Goal: Information Seeking & Learning: Understand process/instructions

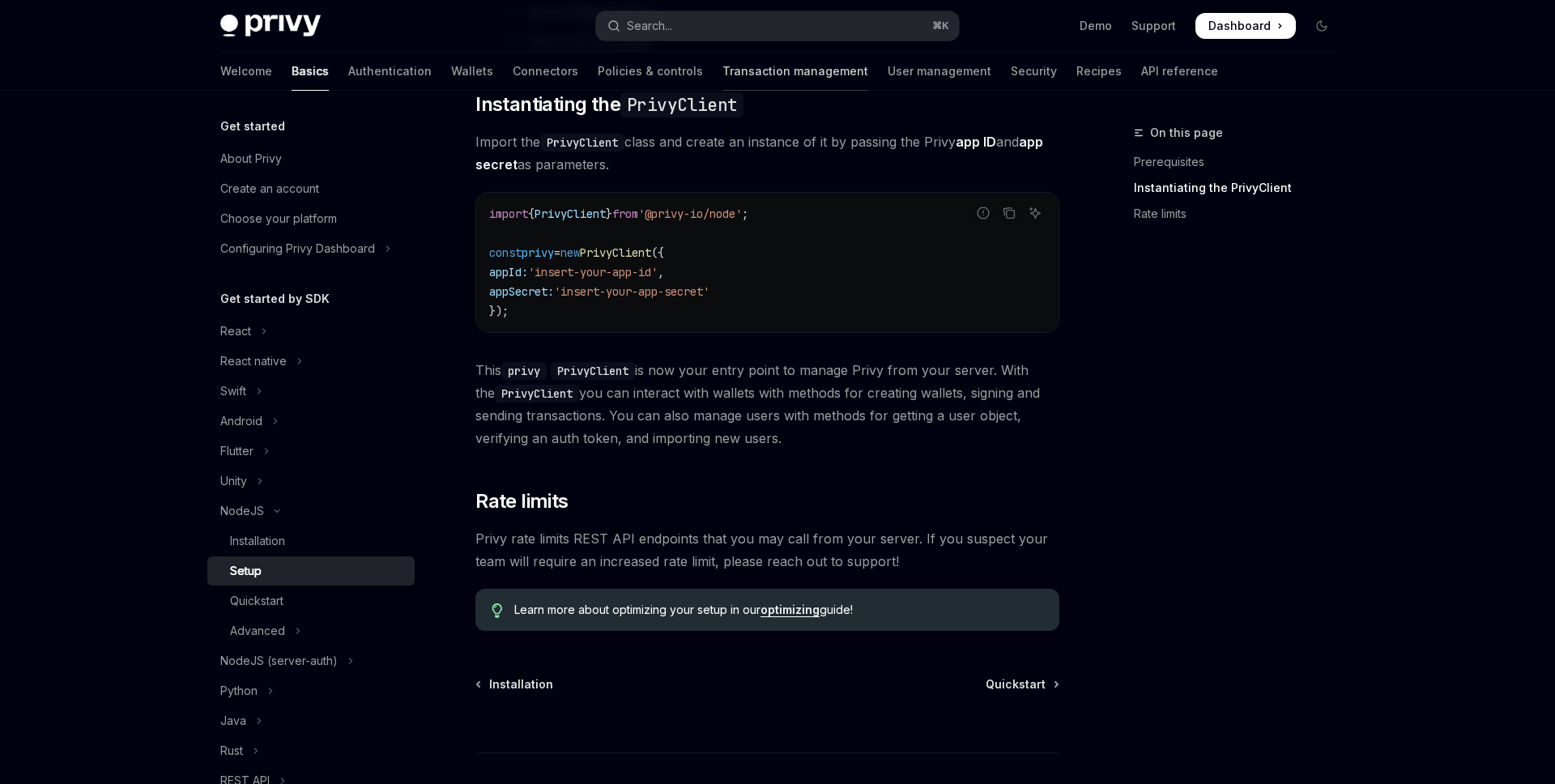
click at [723, 71] on link "Transaction management" at bounding box center [795, 72] width 146 height 39
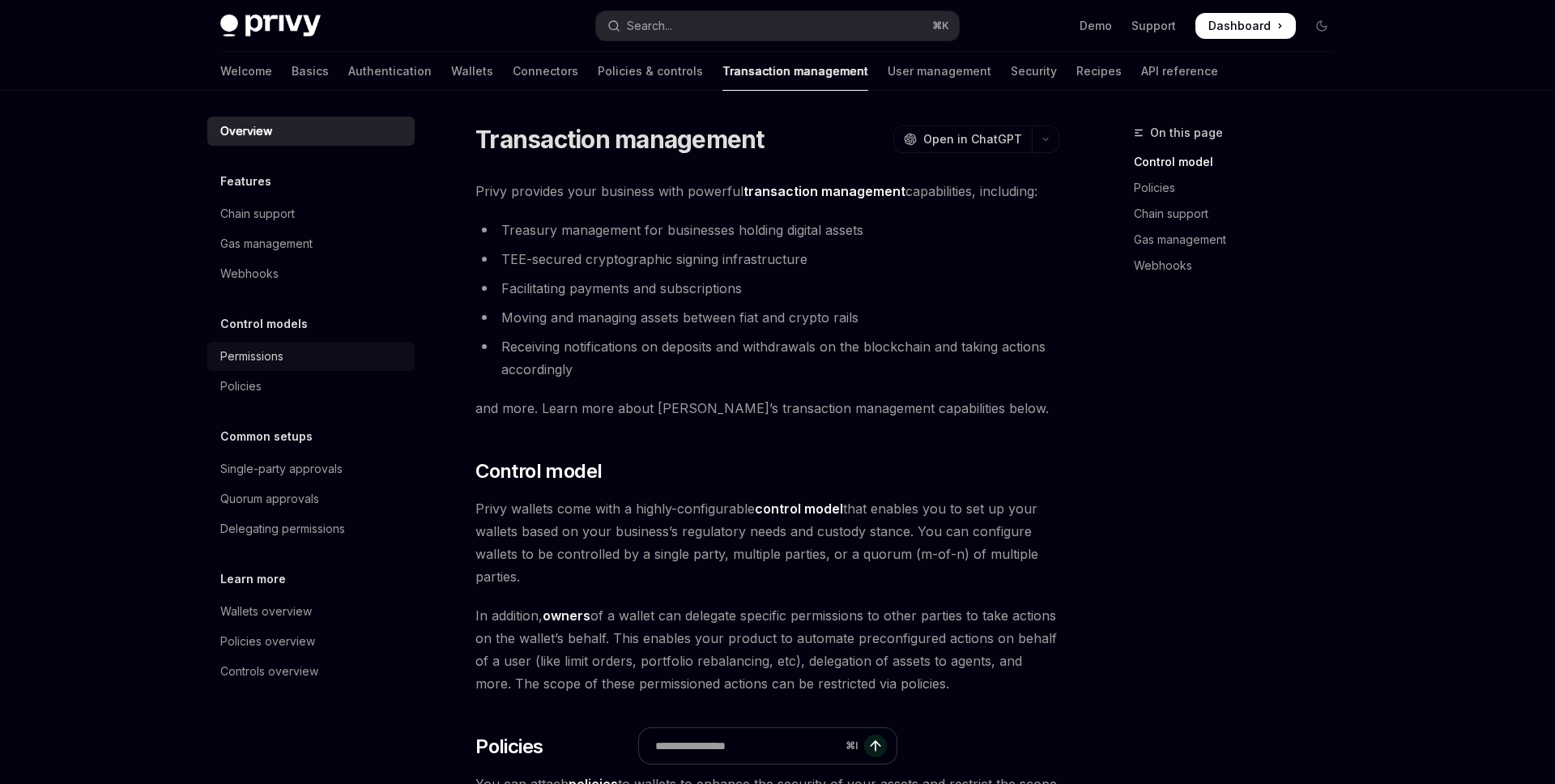
click at [338, 352] on div "Permissions" at bounding box center [312, 356] width 185 height 20
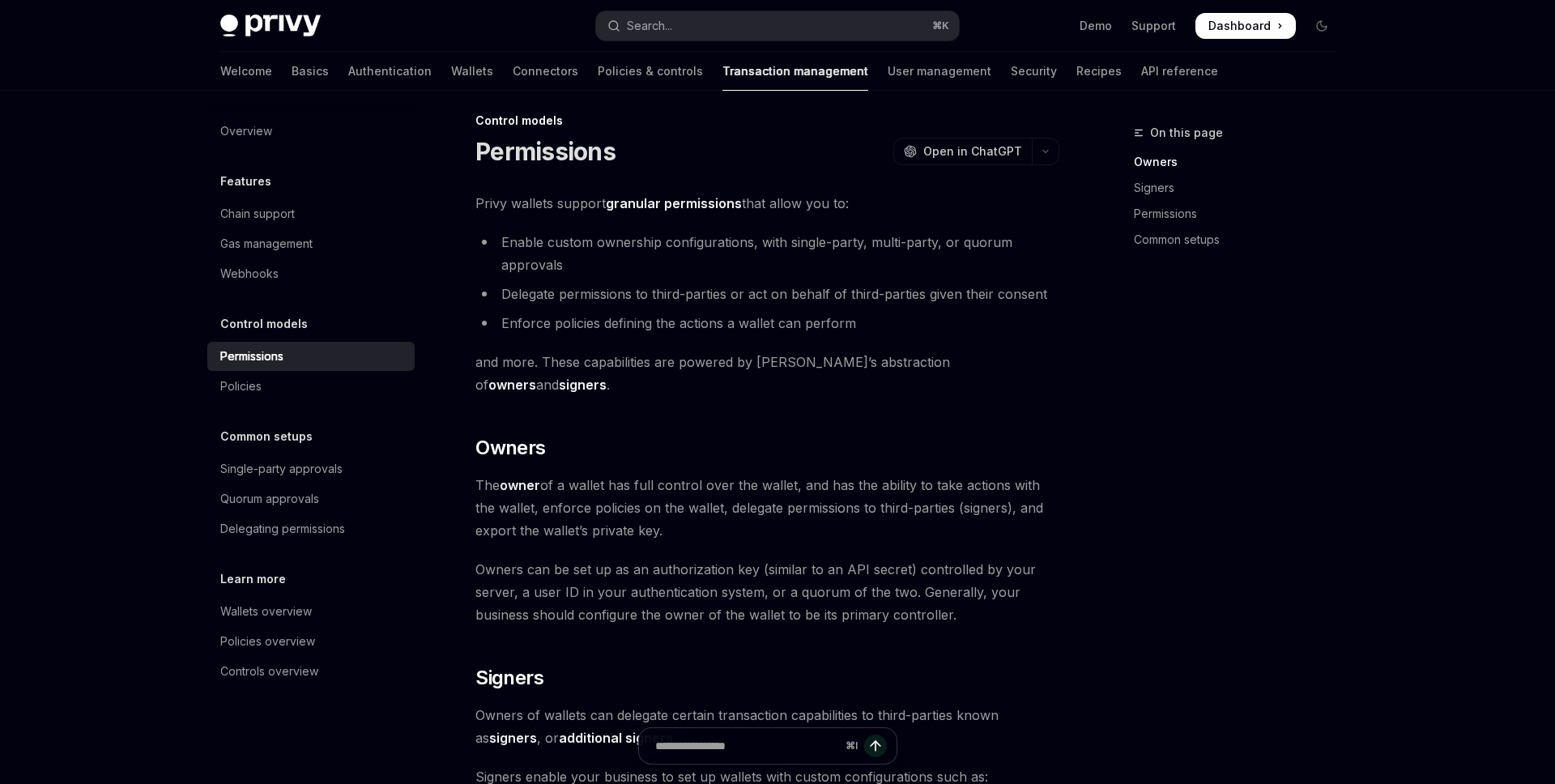
scroll to position [16, 0]
click at [327, 468] on div "Single-party approvals" at bounding box center [282, 469] width 123 height 20
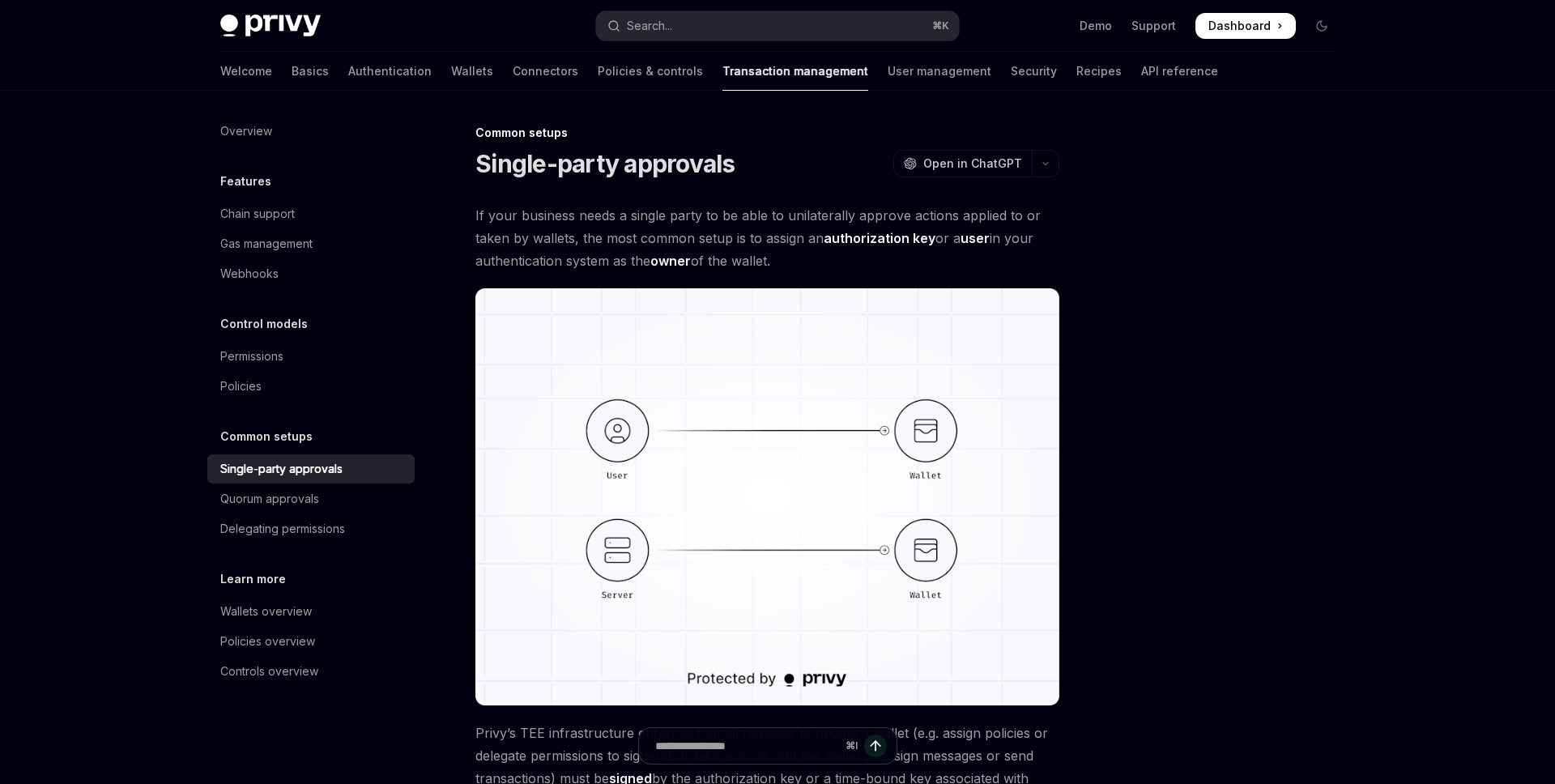
click at [568, 223] on span "If your business needs a single party to be able to unilaterally approve action…" at bounding box center [767, 238] width 584 height 68
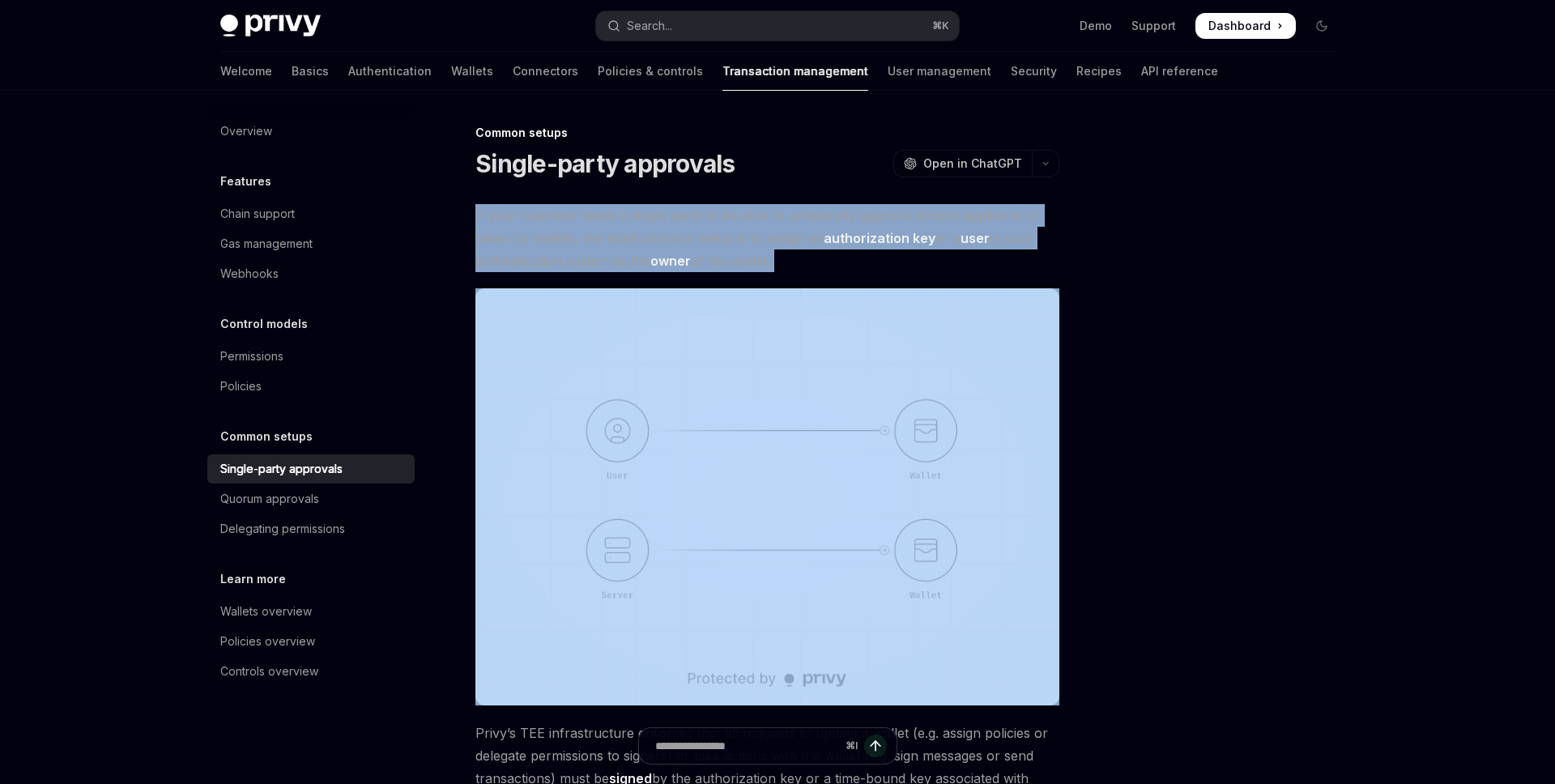
click at [568, 223] on span "If your business needs a single party to be able to unilaterally approve action…" at bounding box center [767, 238] width 584 height 68
click at [558, 185] on div at bounding box center [558, 185] width 0 height 0
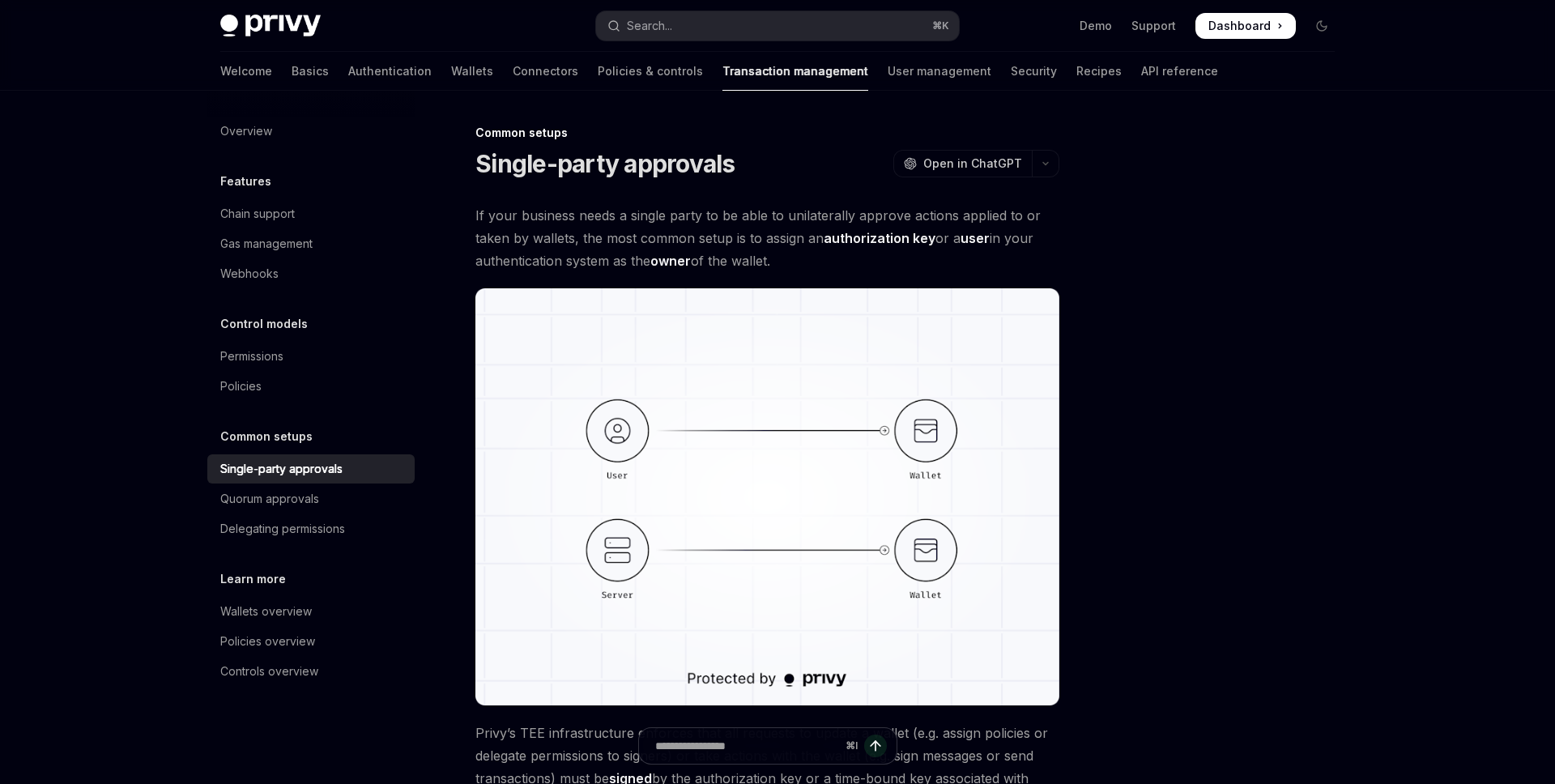
click at [544, 215] on span "If your business needs a single party to be able to unilaterally approve action…" at bounding box center [767, 238] width 584 height 68
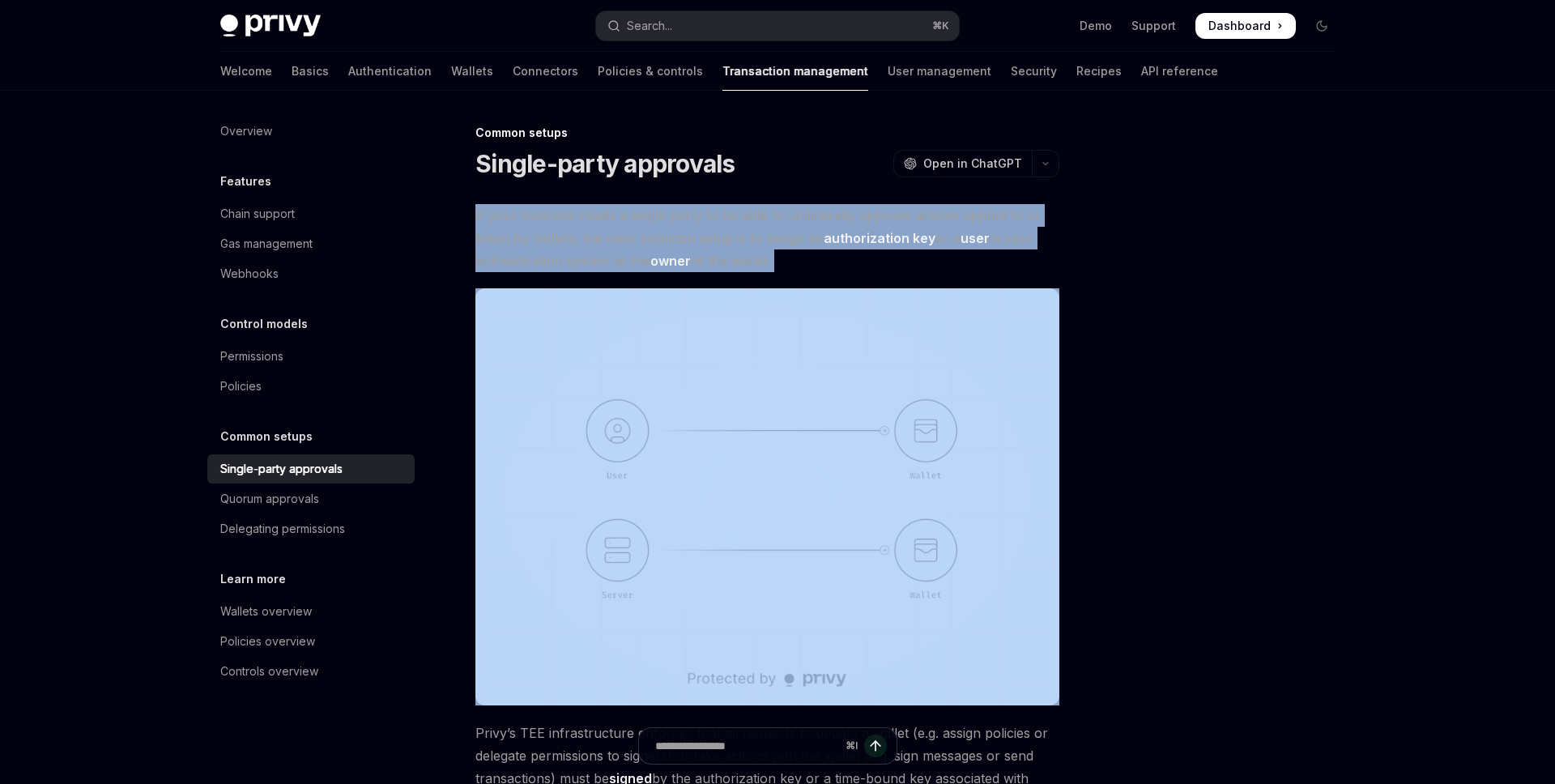
click at [544, 215] on span "If your business needs a single party to be able to unilaterally approve action…" at bounding box center [767, 238] width 584 height 68
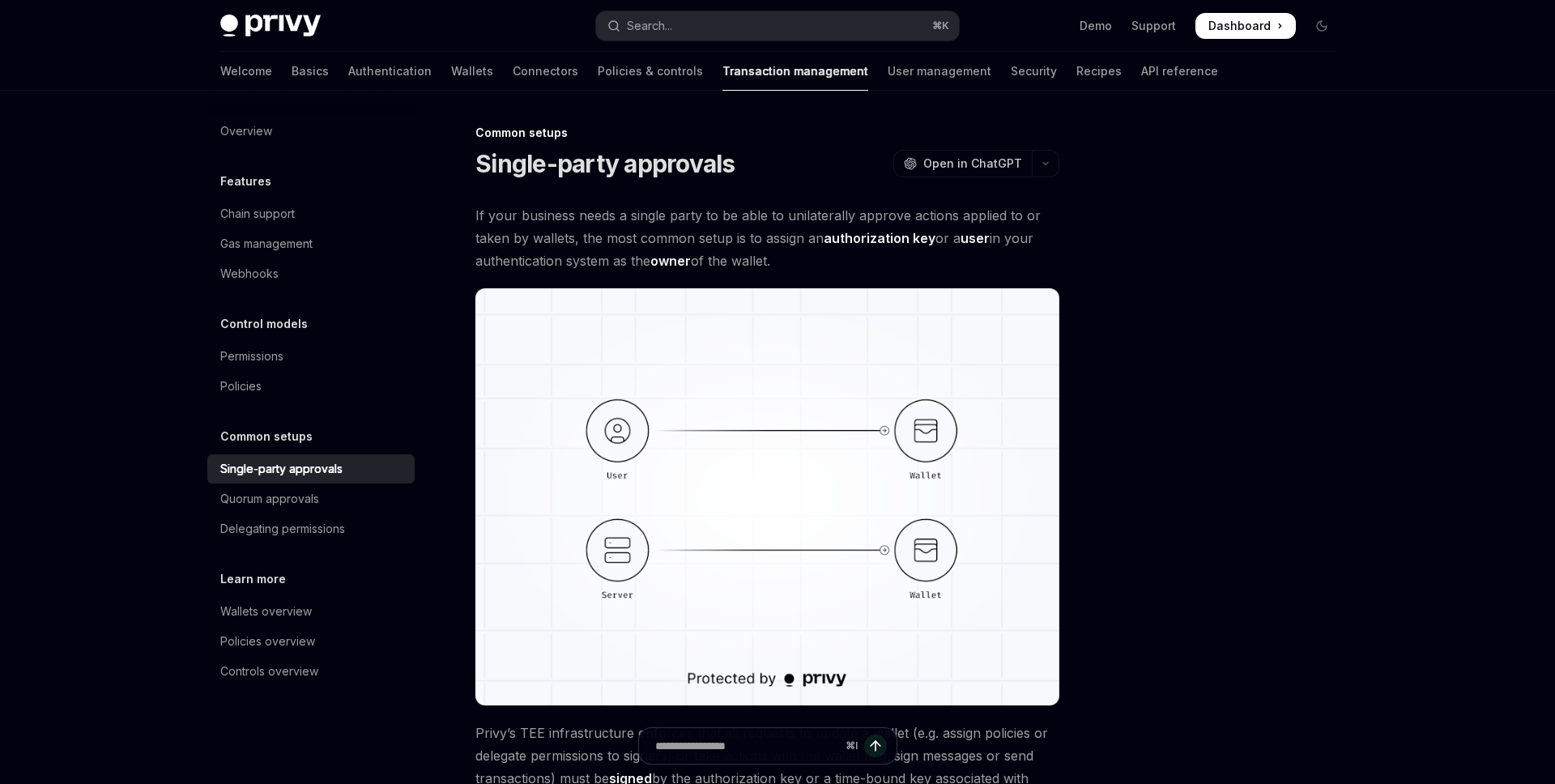
click at [561, 239] on span "If your business needs a single party to be able to unilaterally approve action…" at bounding box center [767, 238] width 584 height 68
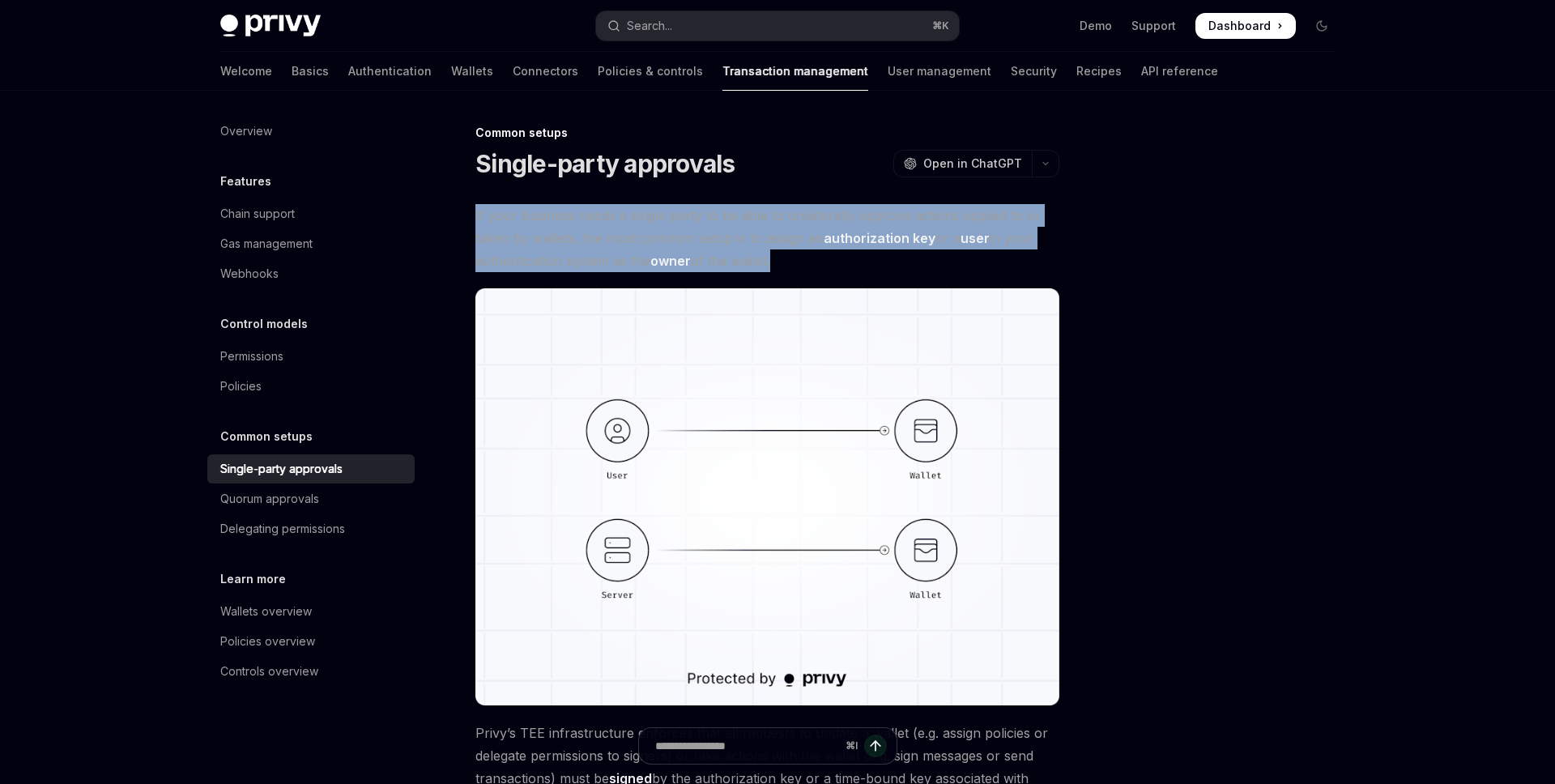
drag, startPoint x: 775, startPoint y: 260, endPoint x: 469, endPoint y: 222, distance: 308.4
click at [469, 222] on div "Common setups Single-party approvals OpenAI Open in ChatGPT OpenAI Open in Chat…" at bounding box center [616, 609] width 895 height 974
click at [459, 185] on div at bounding box center [459, 185] width 0 height 0
click at [493, 230] on span "If your business needs a single party to be able to unilaterally approve action…" at bounding box center [767, 238] width 584 height 68
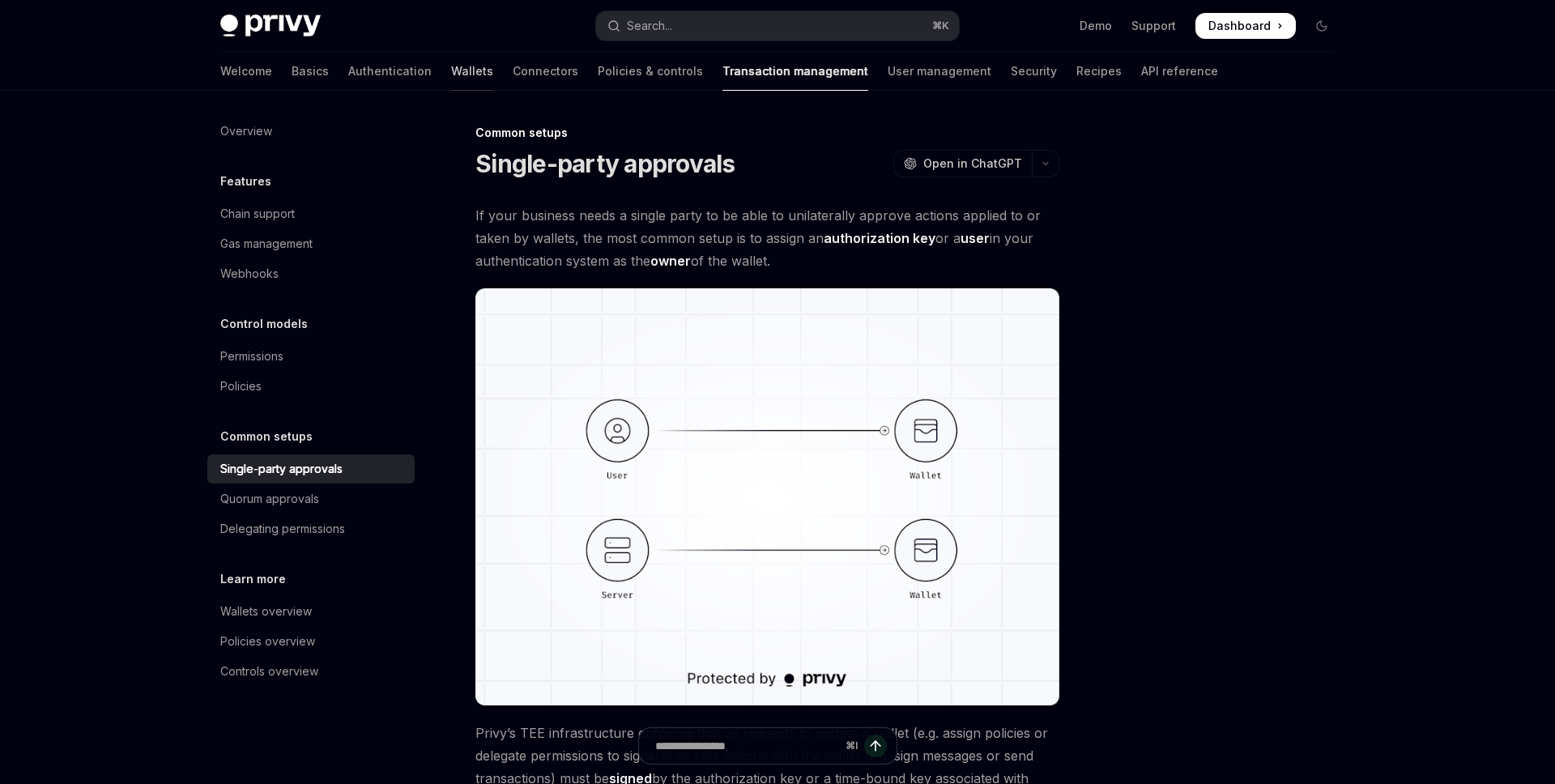
click at [451, 67] on link "Wallets" at bounding box center [472, 72] width 42 height 39
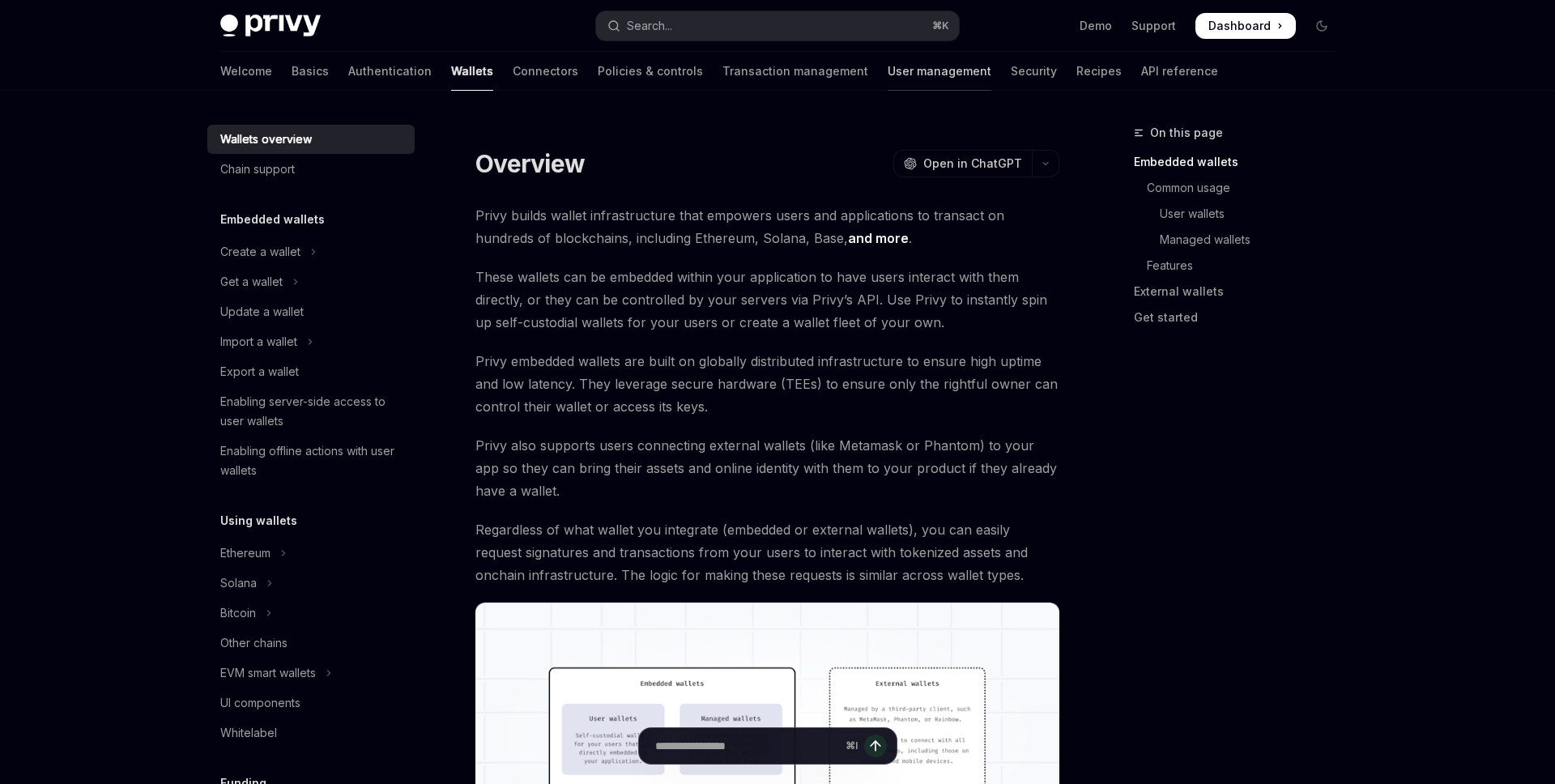
click at [888, 73] on link "User management" at bounding box center [939, 72] width 103 height 39
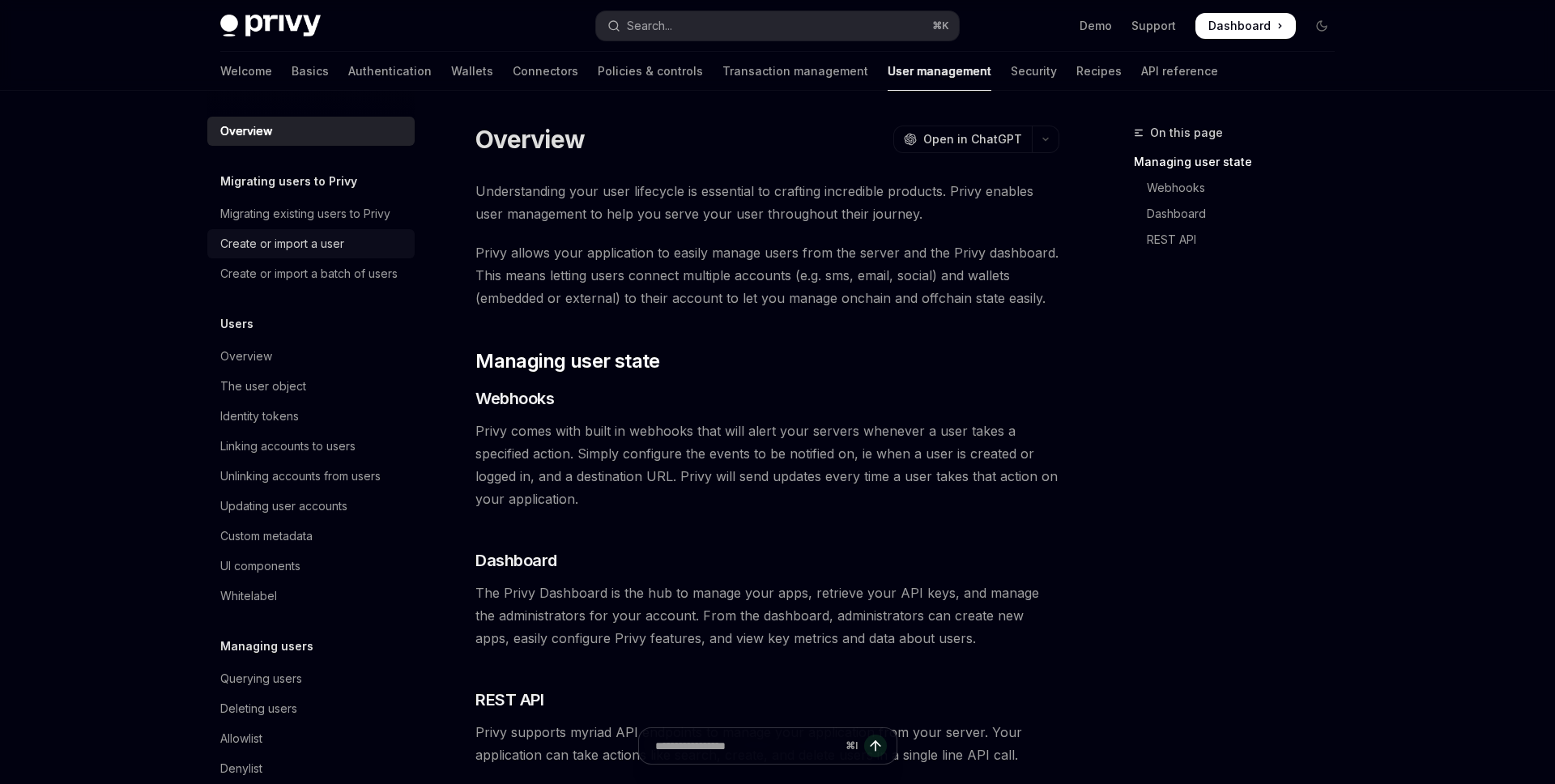
click at [306, 251] on div "Create or import a user" at bounding box center [282, 244] width 124 height 20
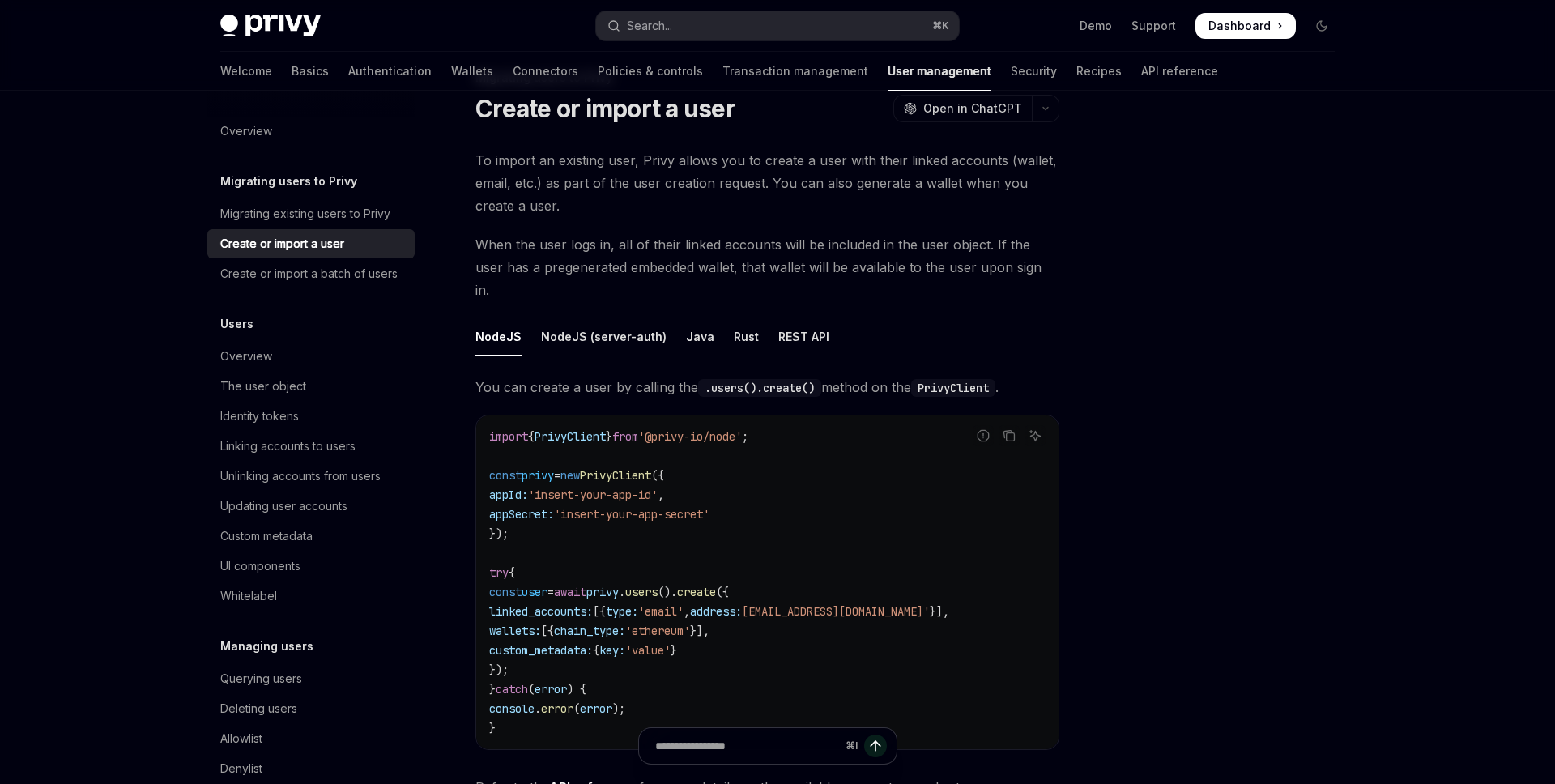
scroll to position [52, 0]
click at [767, 247] on span "When the user logs in, all of their linked accounts will be included in the use…" at bounding box center [767, 270] width 584 height 68
click at [566, 273] on span "When the user logs in, all of their linked accounts will be included in the use…" at bounding box center [767, 270] width 584 height 68
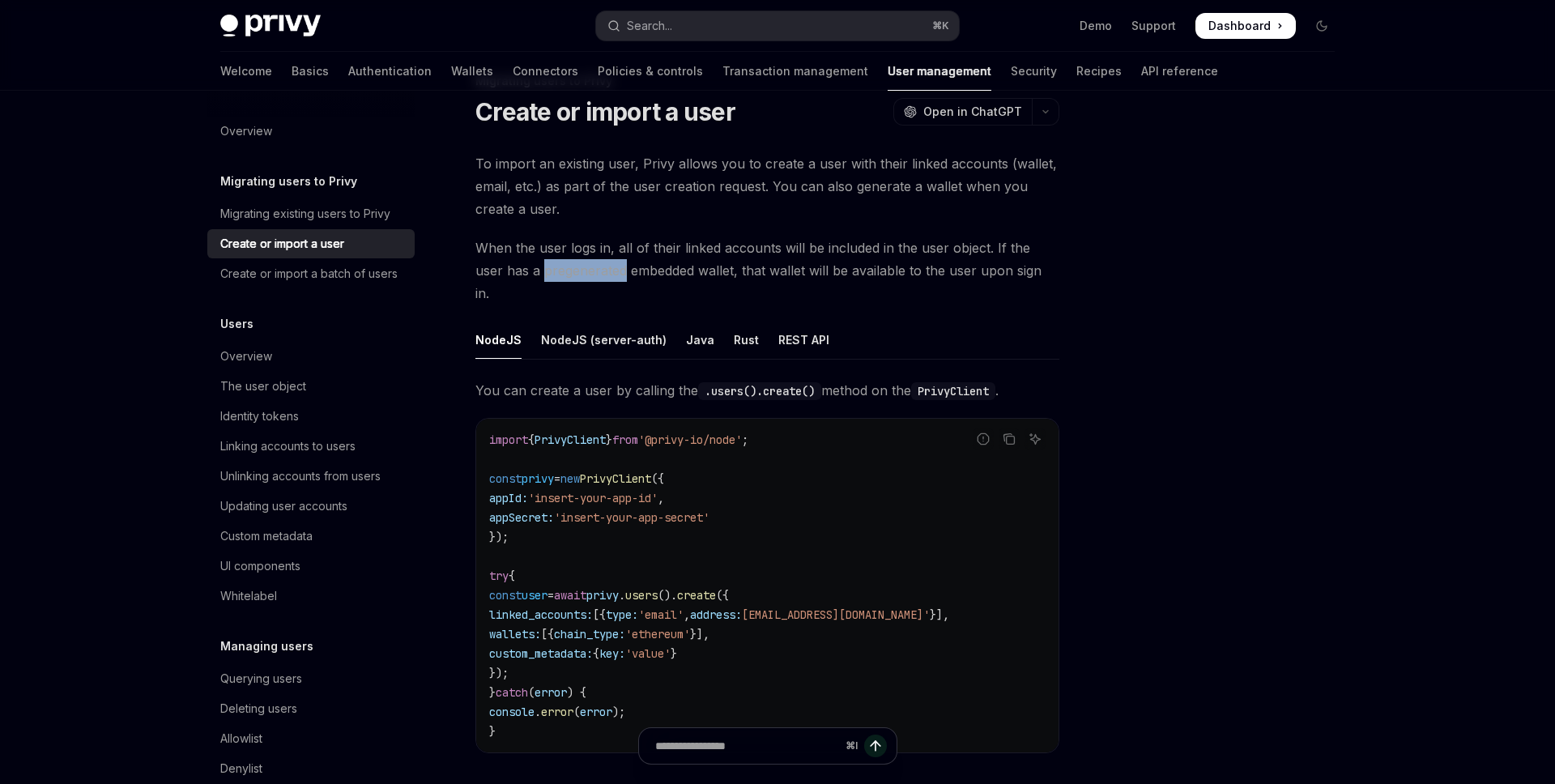
click at [566, 273] on span "When the user logs in, all of their linked accounts will be included in the use…" at bounding box center [767, 270] width 584 height 68
click at [556, 280] on div at bounding box center [556, 280] width 0 height 0
click at [687, 273] on span "When the user logs in, all of their linked accounts will be included in the use…" at bounding box center [767, 270] width 584 height 68
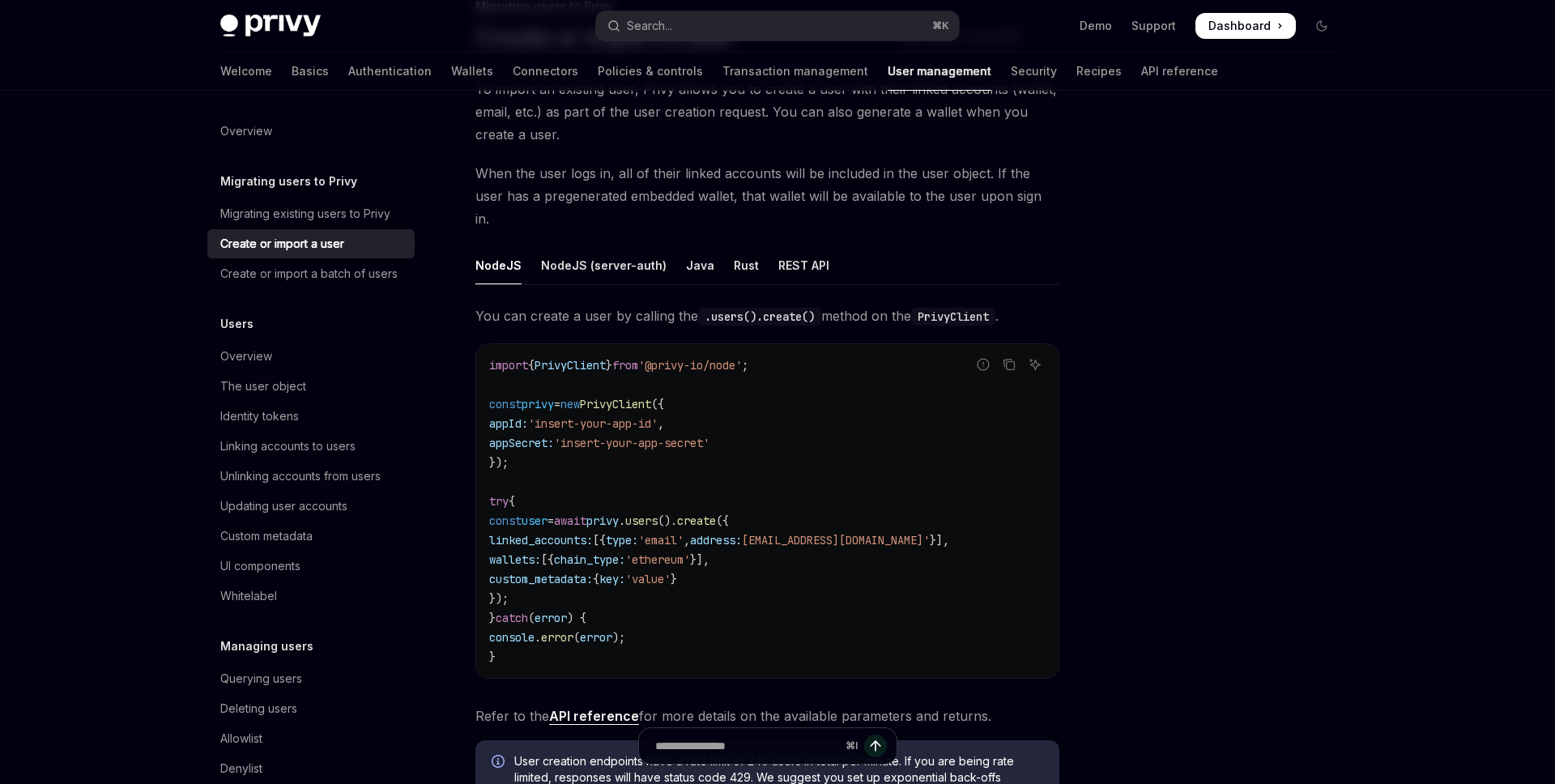
scroll to position [129, 0]
click at [242, 353] on div "Overview" at bounding box center [246, 356] width 52 height 20
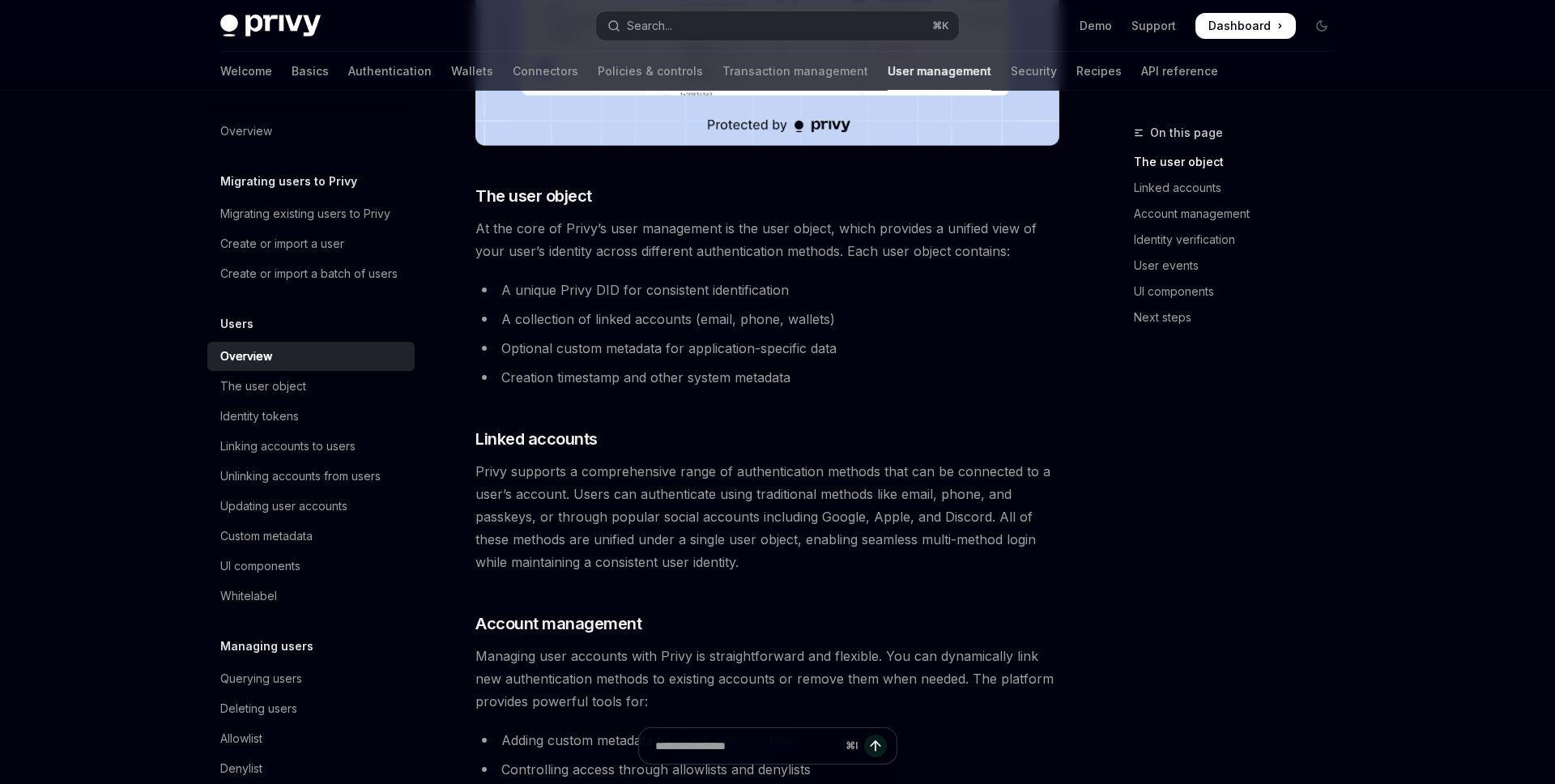
scroll to position [112, 0]
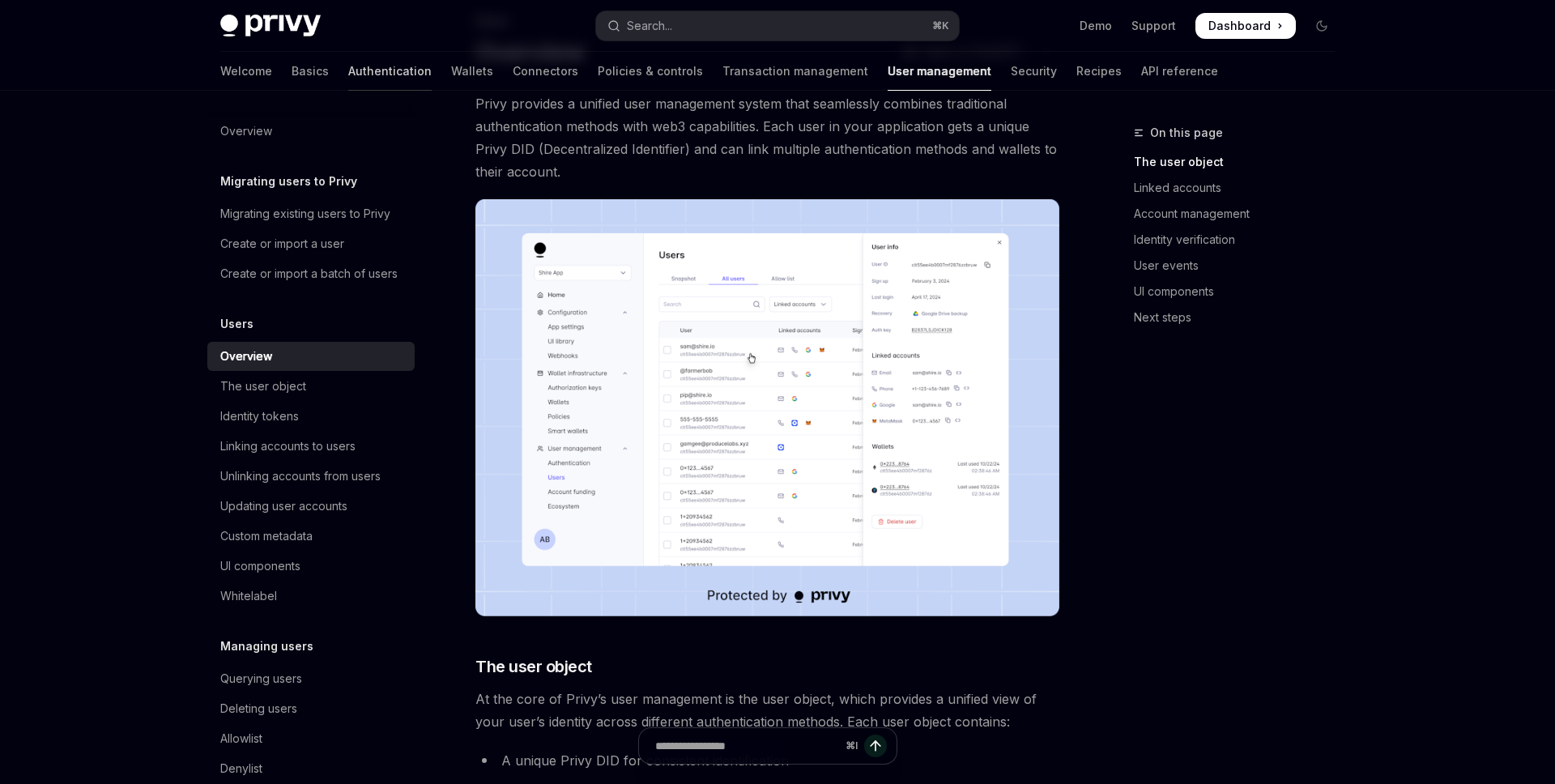
click at [349, 73] on link "Authentication" at bounding box center [391, 72] width 84 height 39
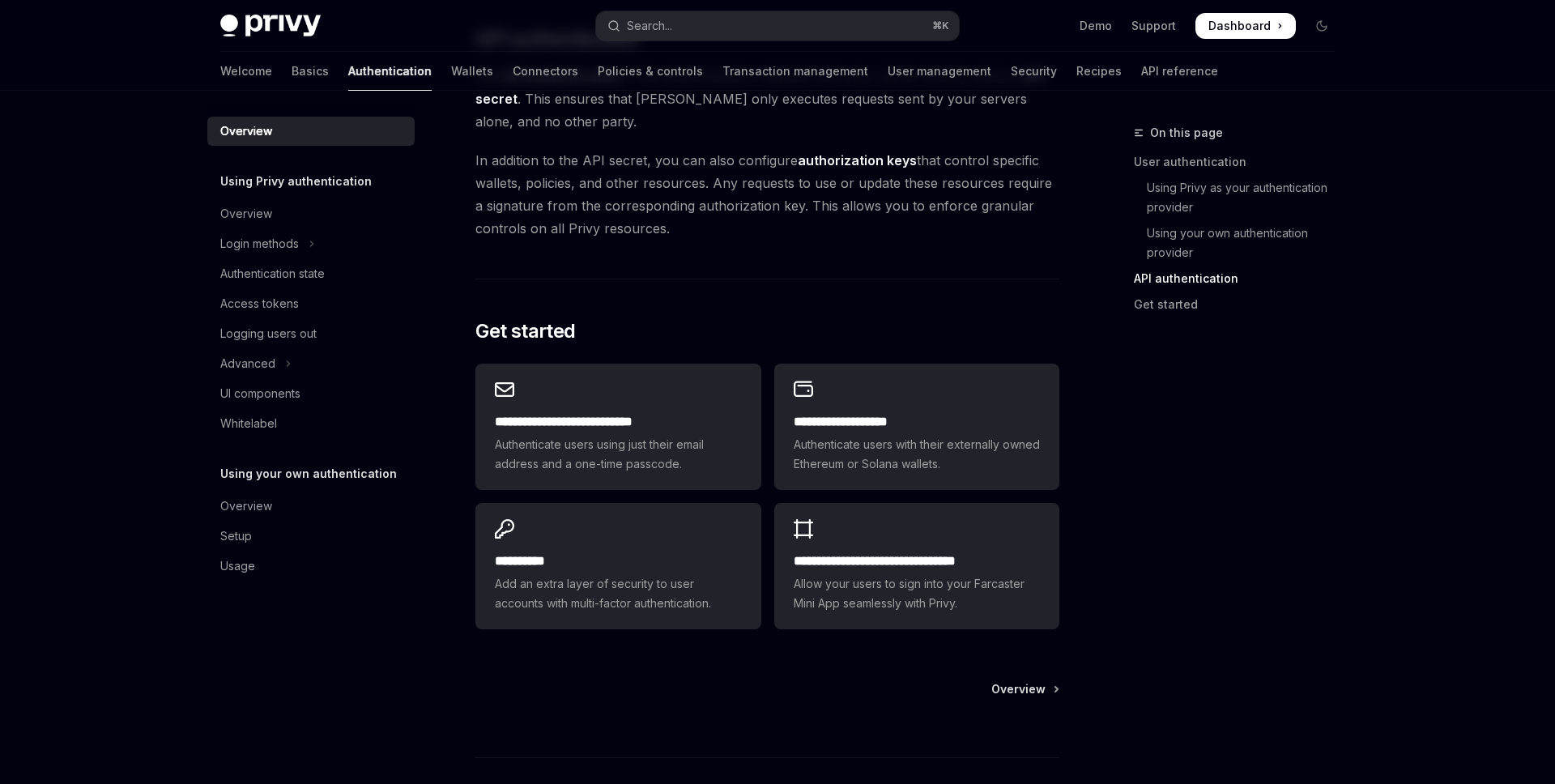
scroll to position [1161, 0]
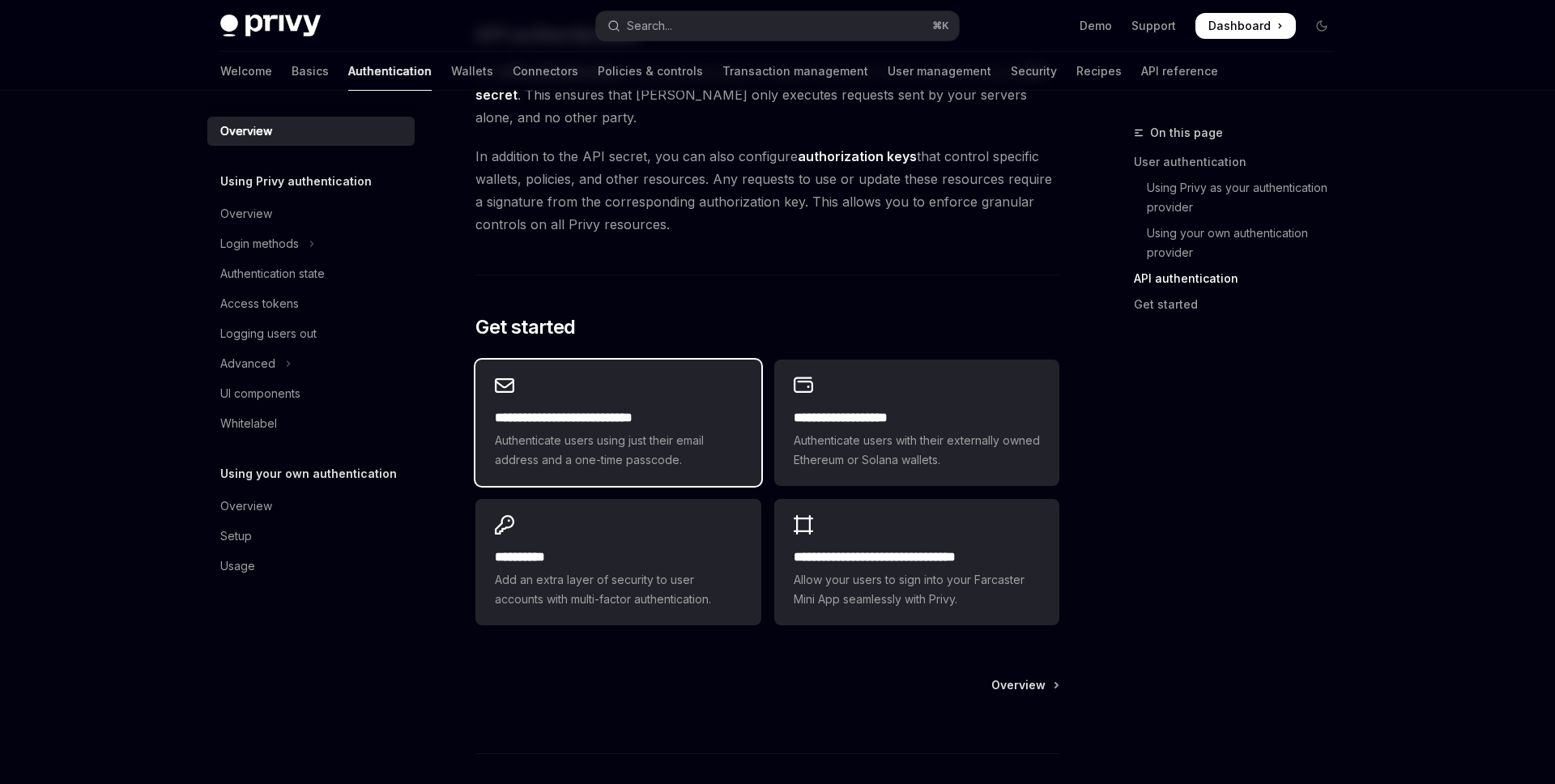
click at [500, 404] on div "**********" at bounding box center [618, 423] width 286 height 126
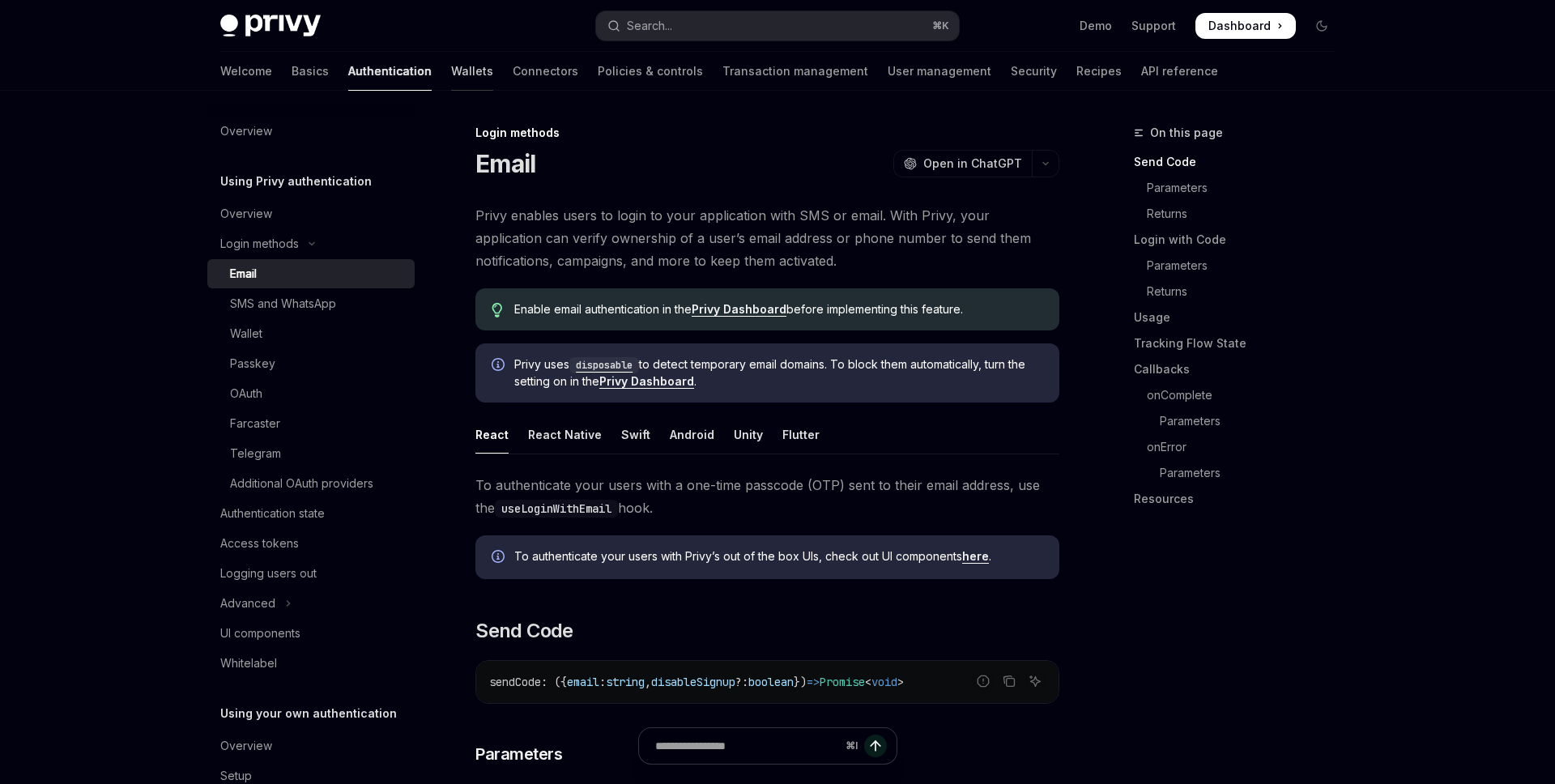
click at [451, 79] on link "Wallets" at bounding box center [472, 72] width 42 height 39
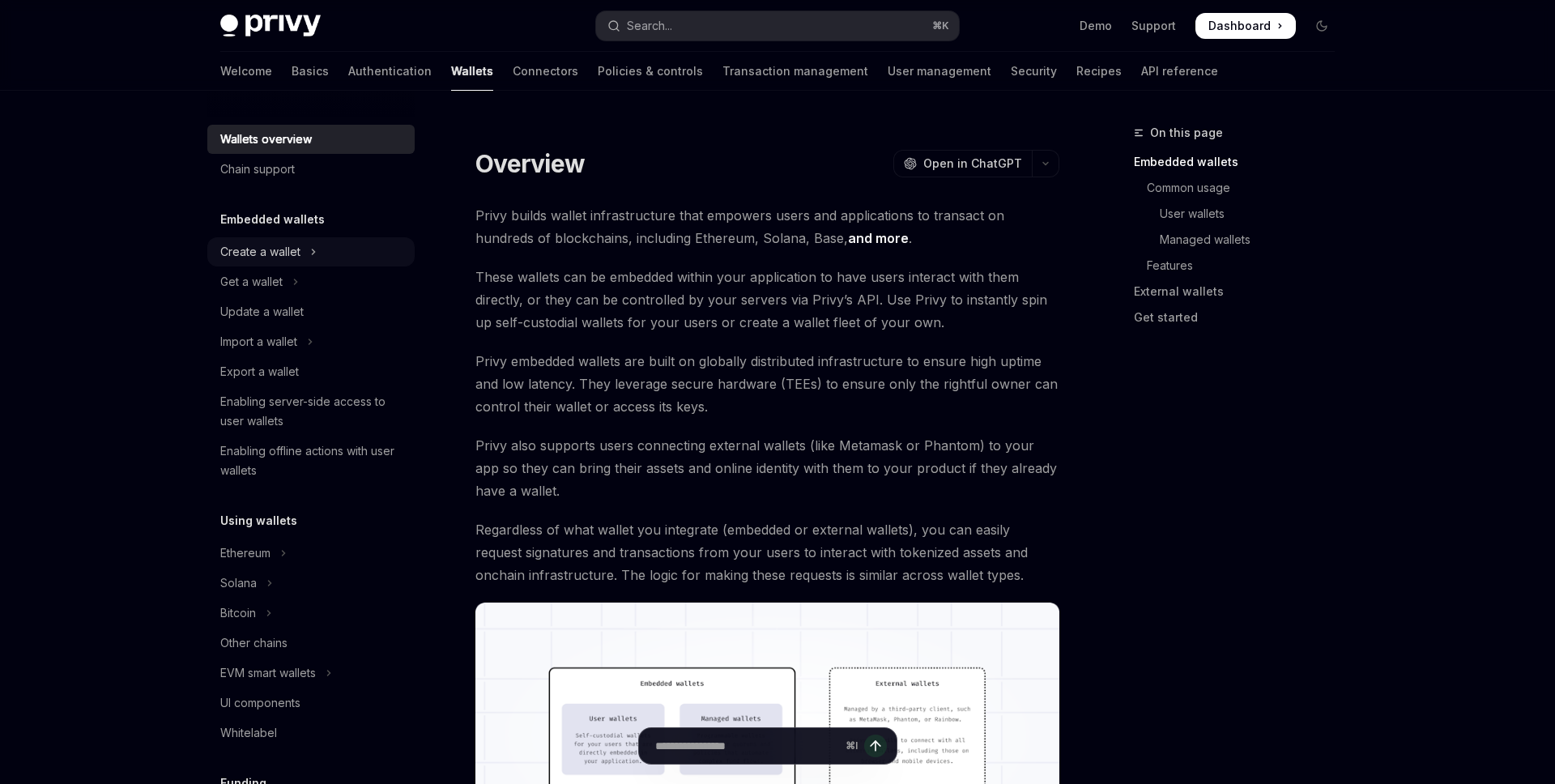
click at [280, 256] on div "Create a wallet" at bounding box center [260, 251] width 80 height 20
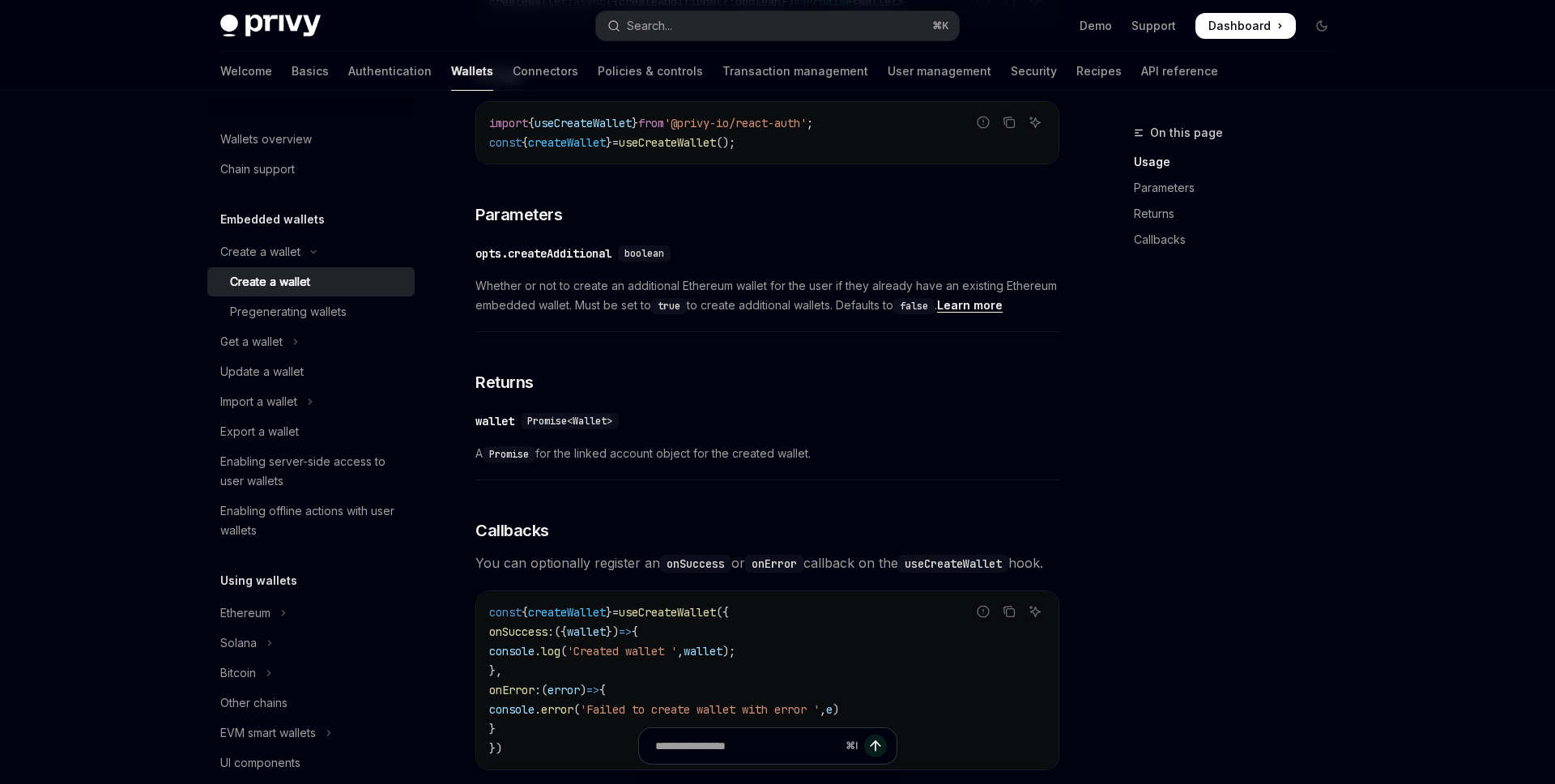
scroll to position [692, 0]
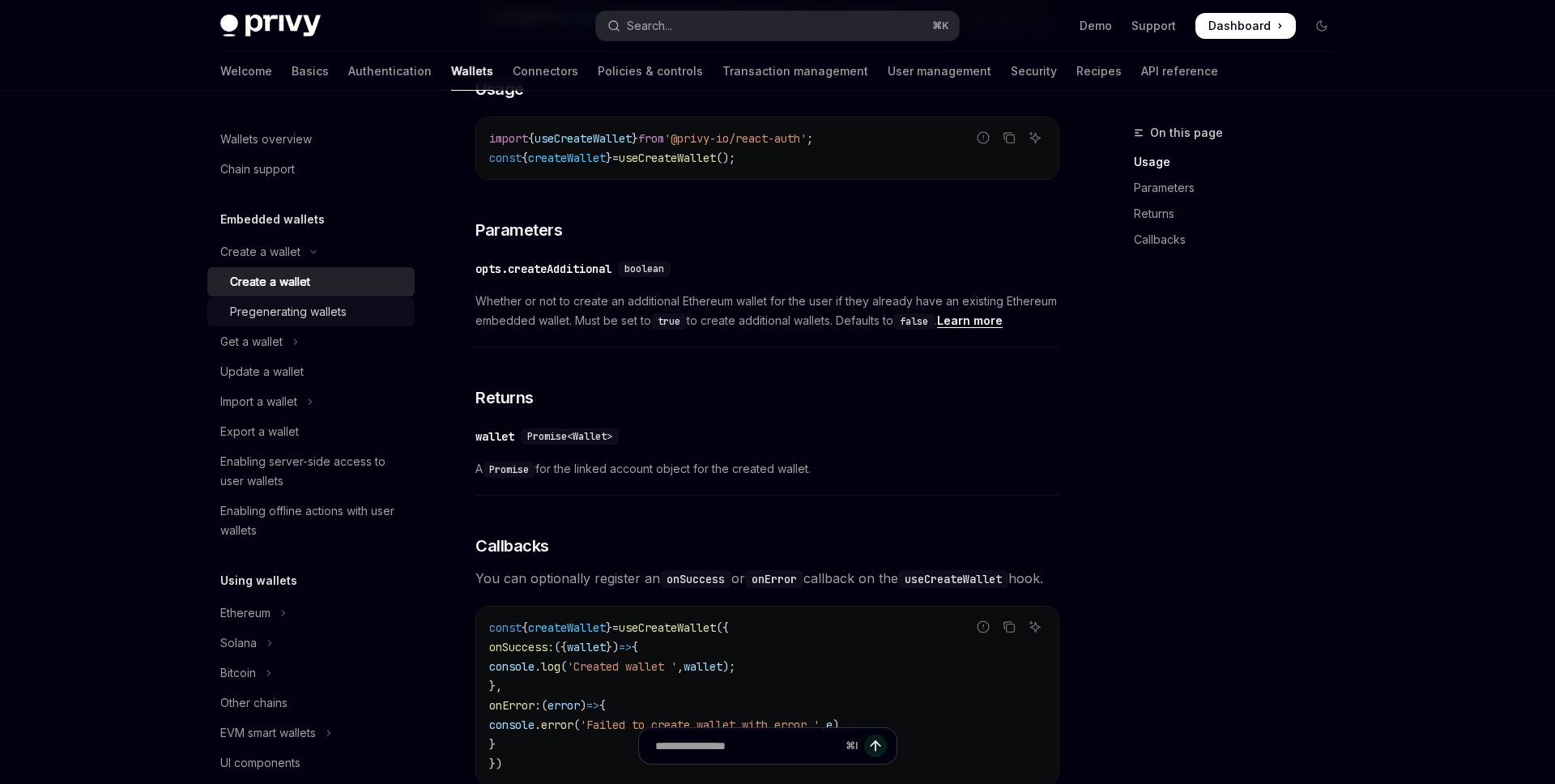
click at [277, 307] on div "Pregenerating wallets" at bounding box center [287, 312] width 116 height 20
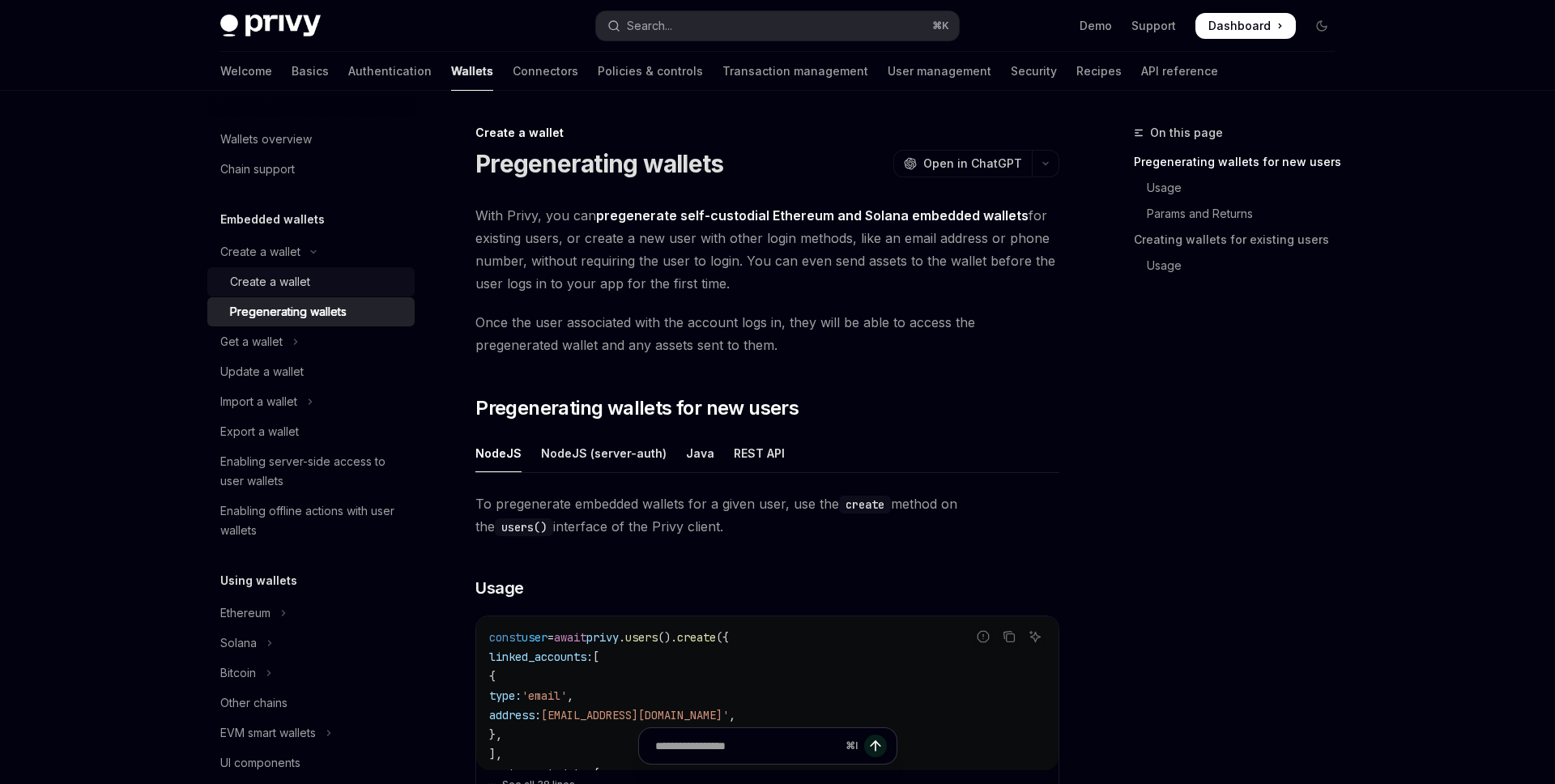
click at [297, 273] on div "Create a wallet" at bounding box center [270, 282] width 80 height 20
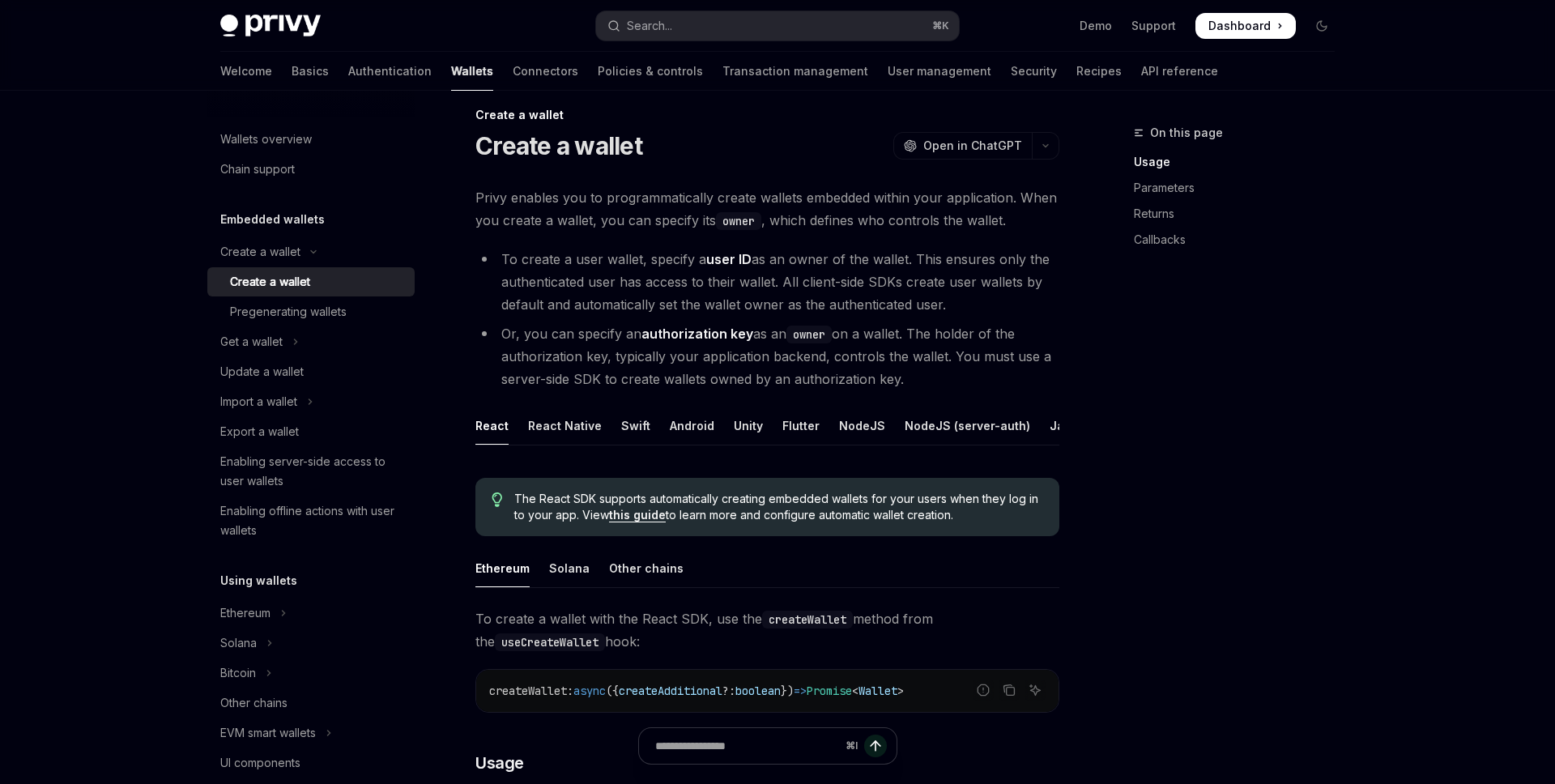
scroll to position [19, 0]
click at [548, 495] on span "The React SDK supports automatically creating embedded wallets for your users w…" at bounding box center [778, 506] width 529 height 33
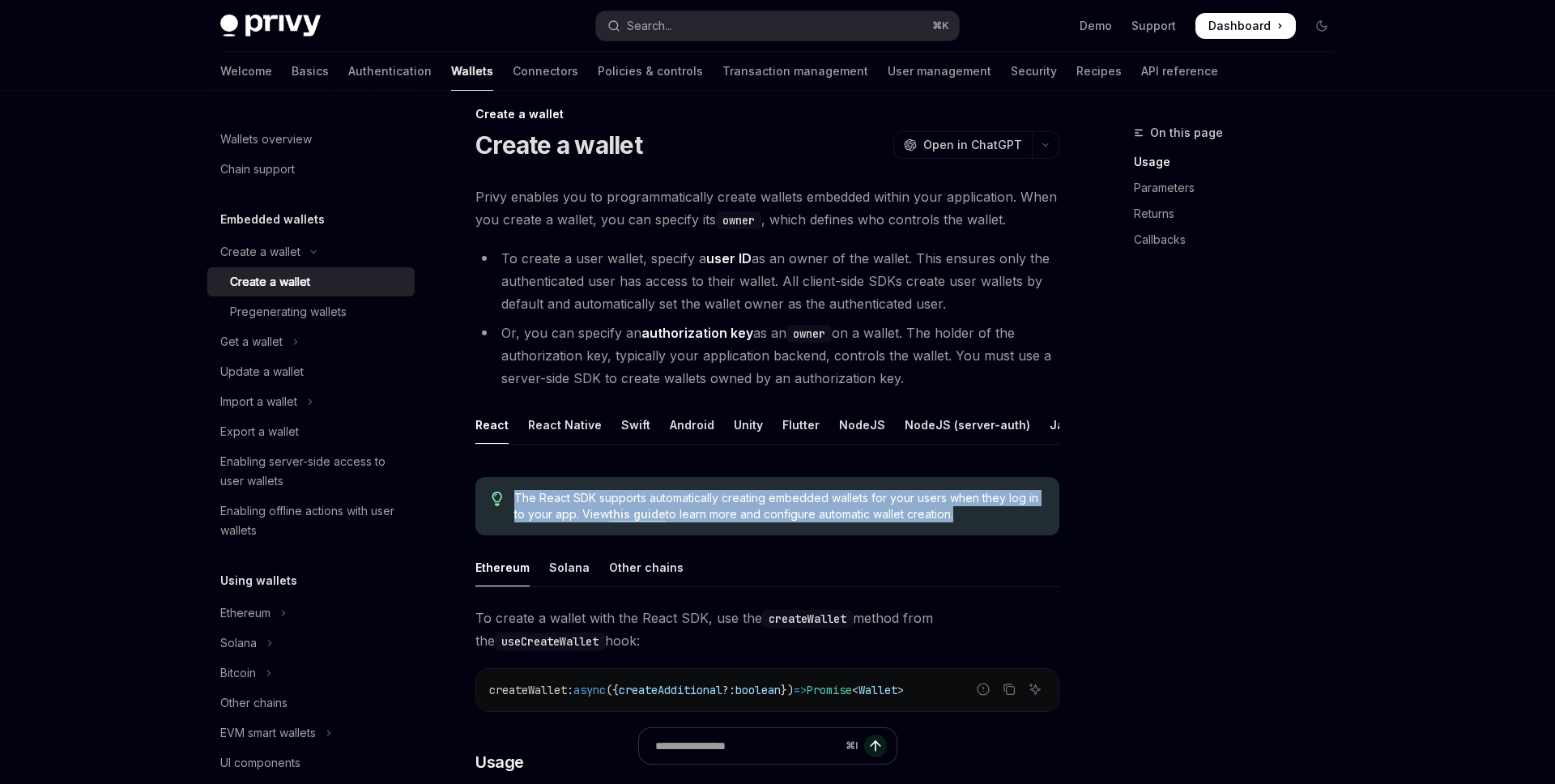
click at [548, 495] on span "The React SDK supports automatically creating embedded wallets for your users w…" at bounding box center [778, 506] width 529 height 33
click at [538, 469] on div at bounding box center [538, 469] width 0 height 0
click at [534, 516] on span "The React SDK supports automatically creating embedded wallets for your users w…" at bounding box center [778, 506] width 529 height 33
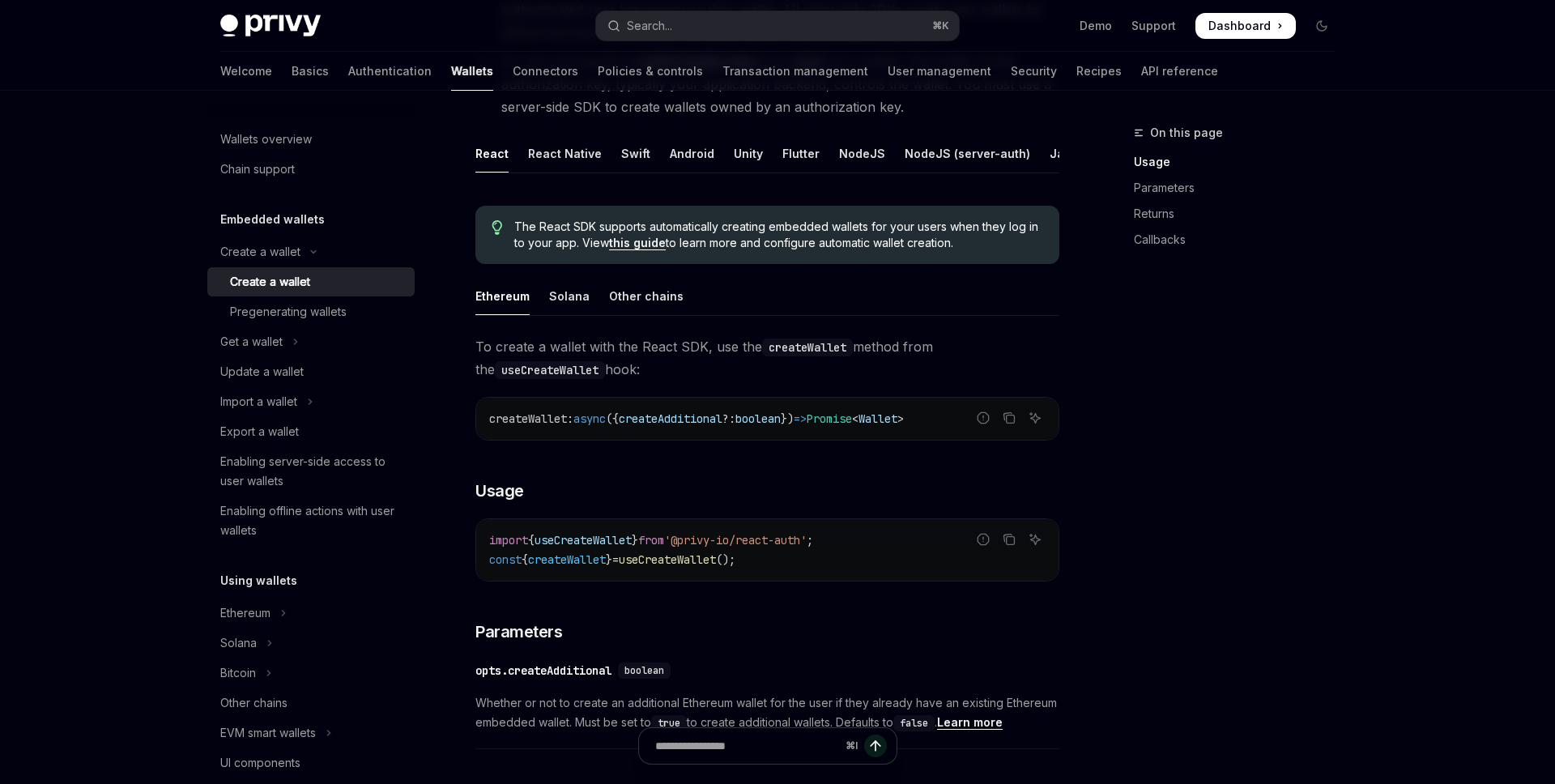
scroll to position [296, 0]
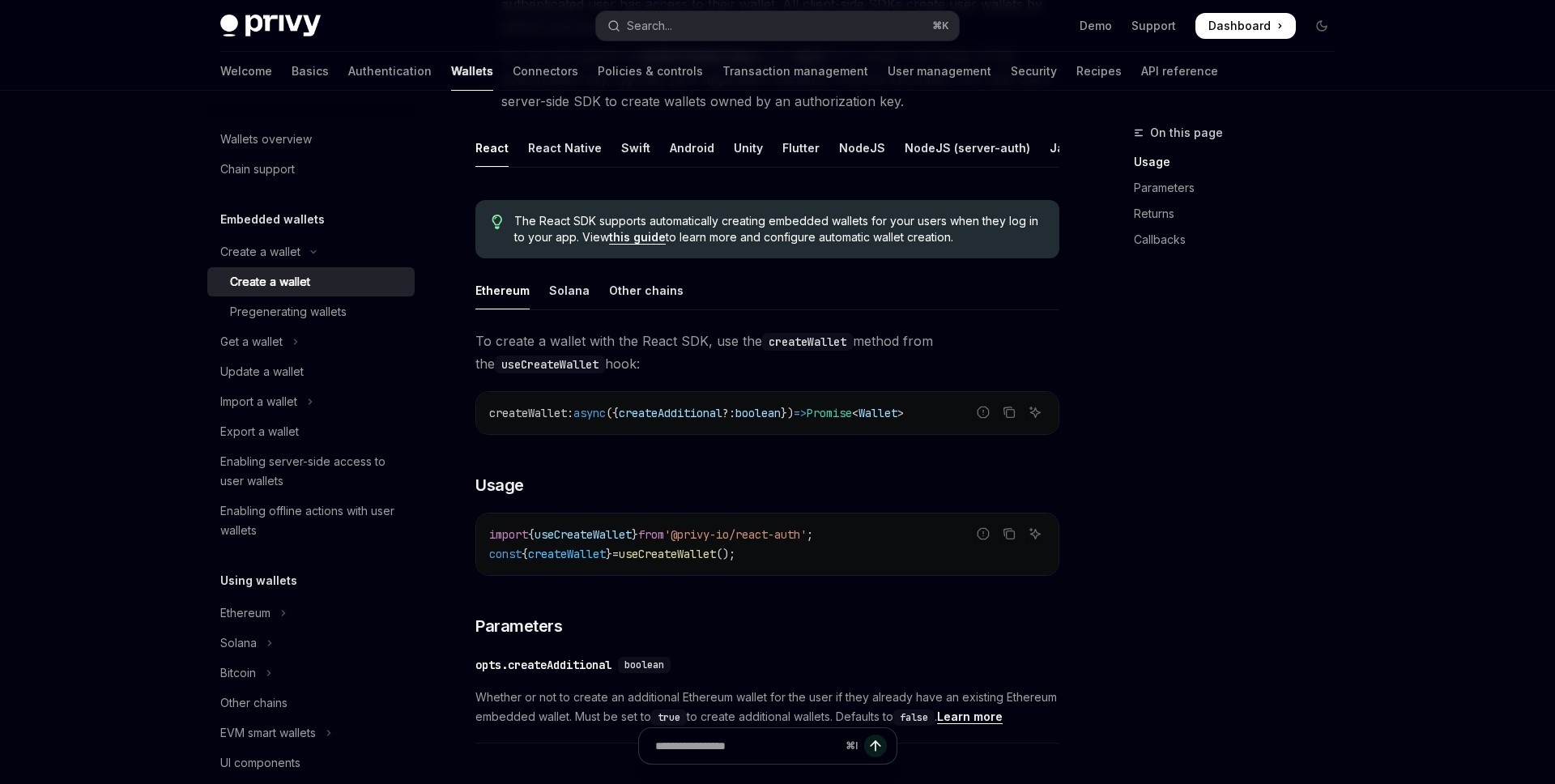
click at [632, 240] on link "this guide" at bounding box center [637, 237] width 57 height 15
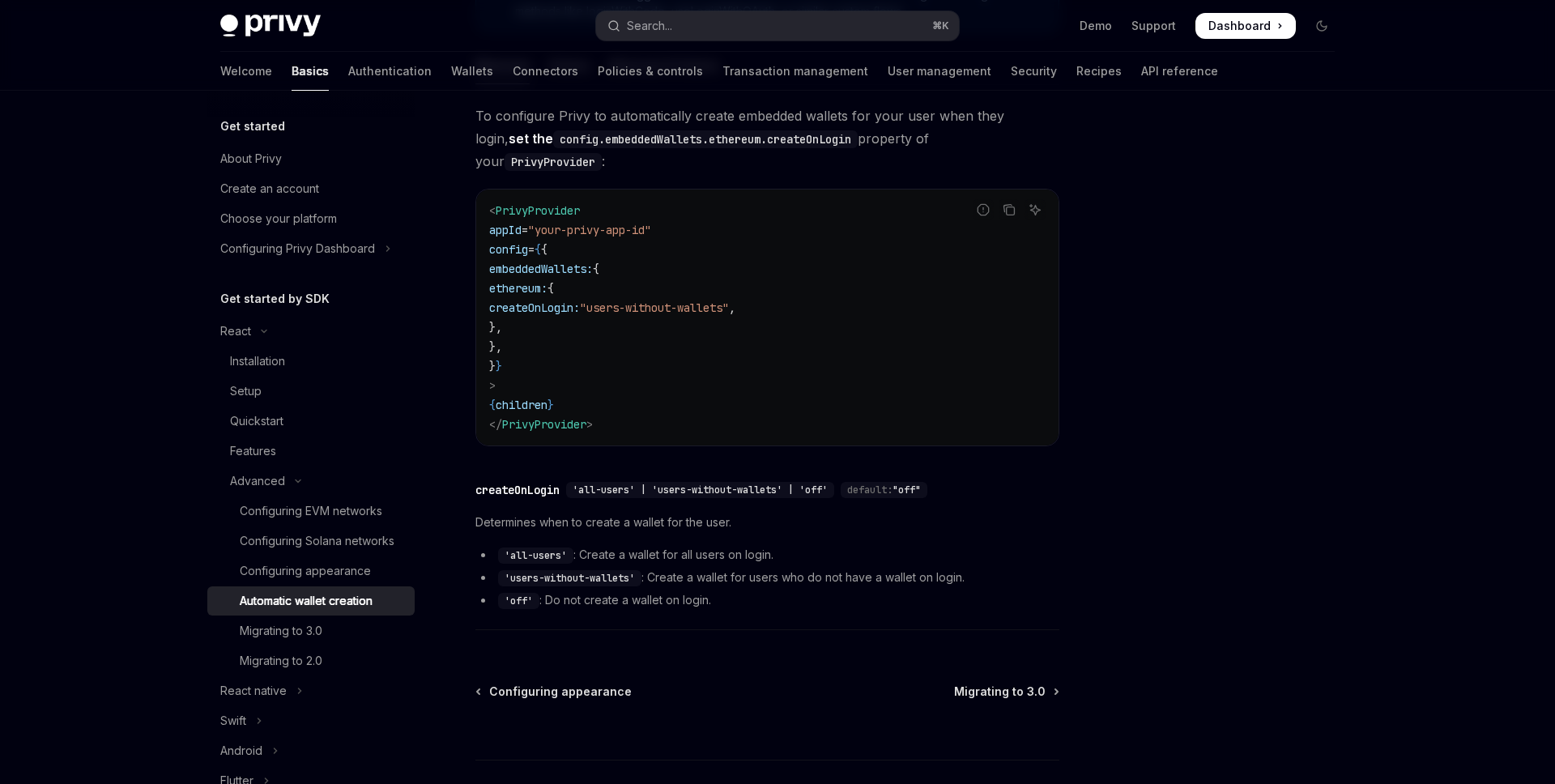
scroll to position [392, 0]
click at [349, 70] on link "Authentication" at bounding box center [391, 72] width 84 height 39
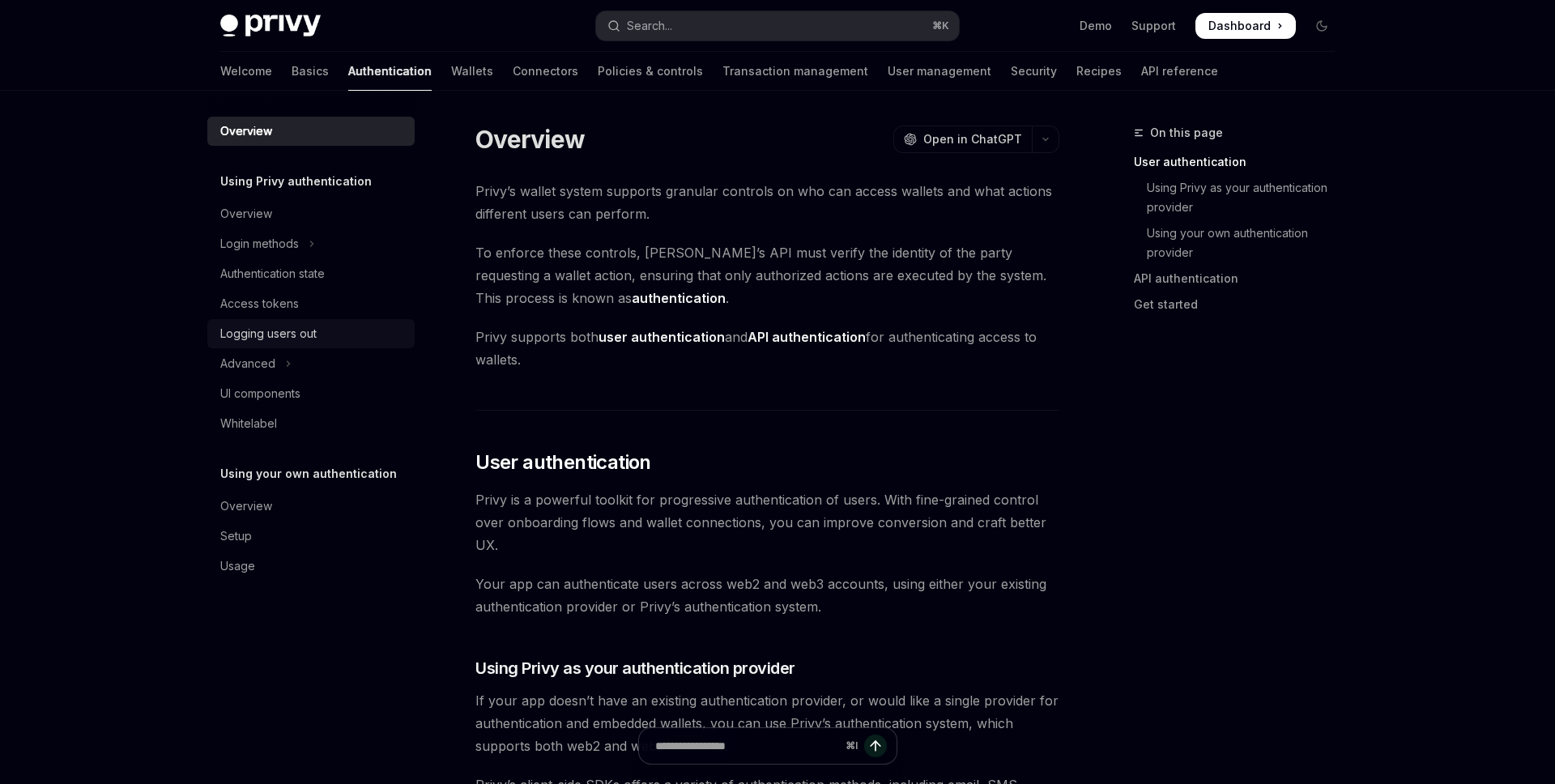
click at [294, 330] on div "Logging users out" at bounding box center [269, 333] width 97 height 20
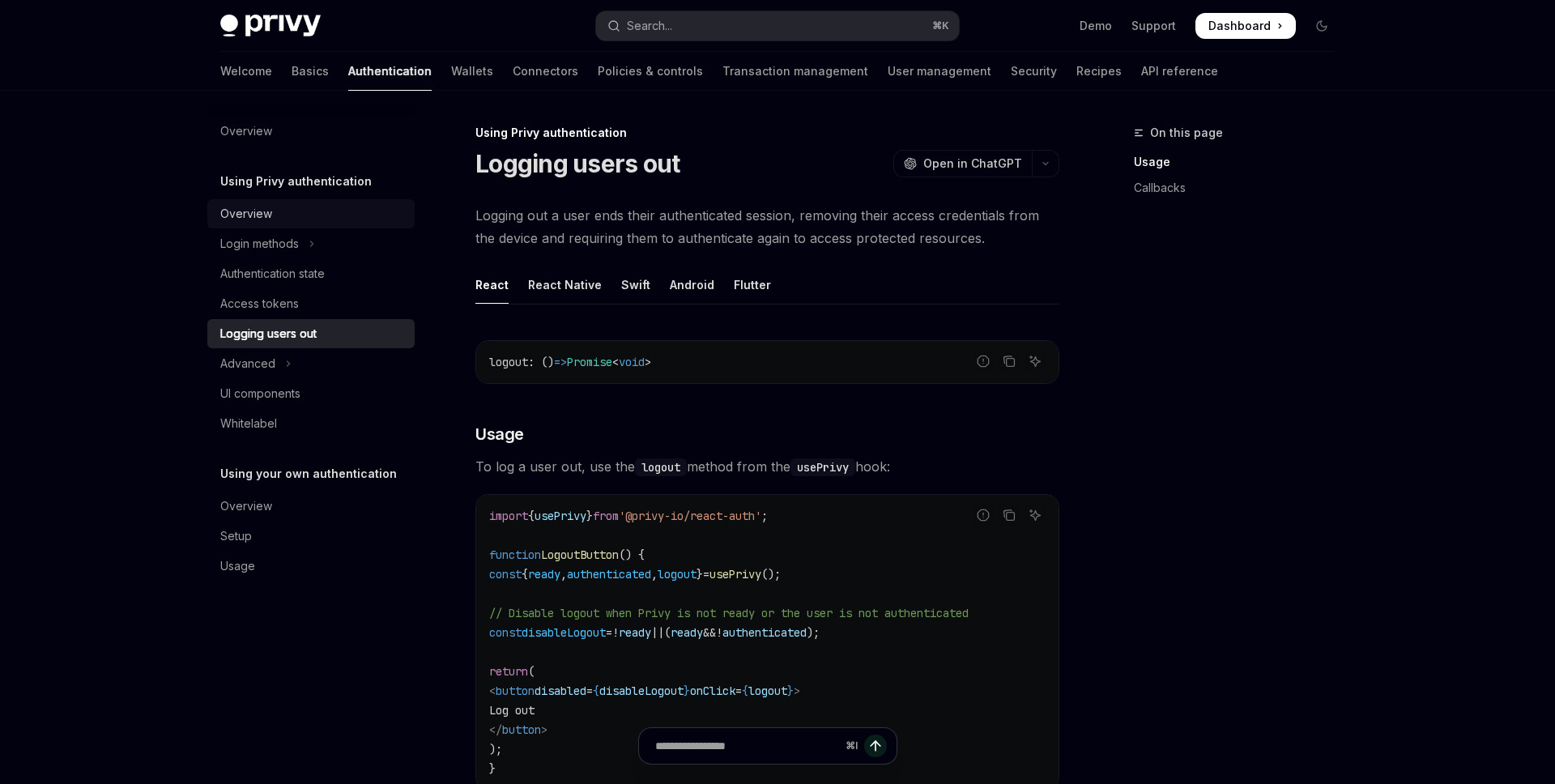
click at [246, 220] on div "Overview" at bounding box center [246, 214] width 52 height 20
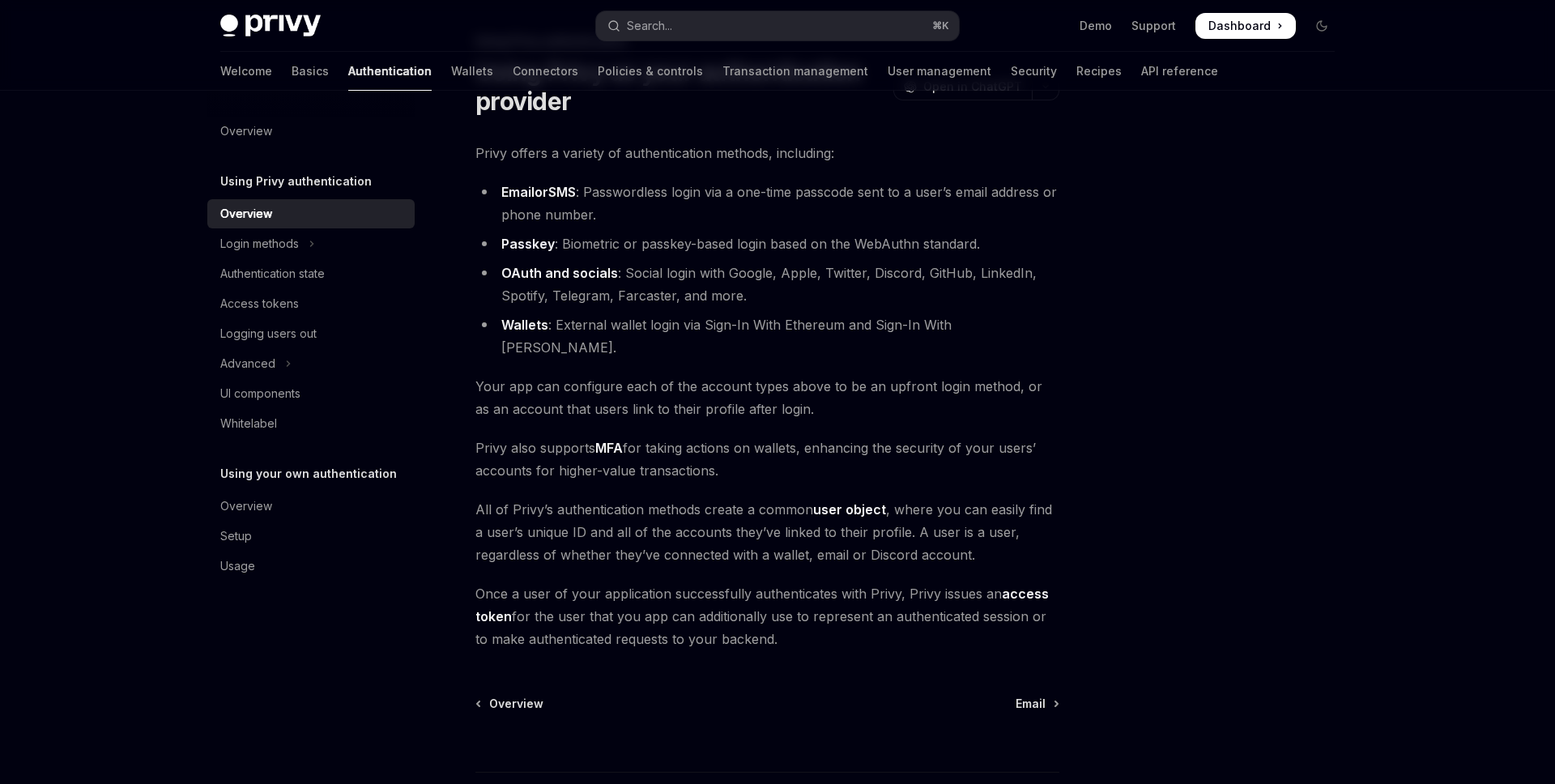
scroll to position [124, 0]
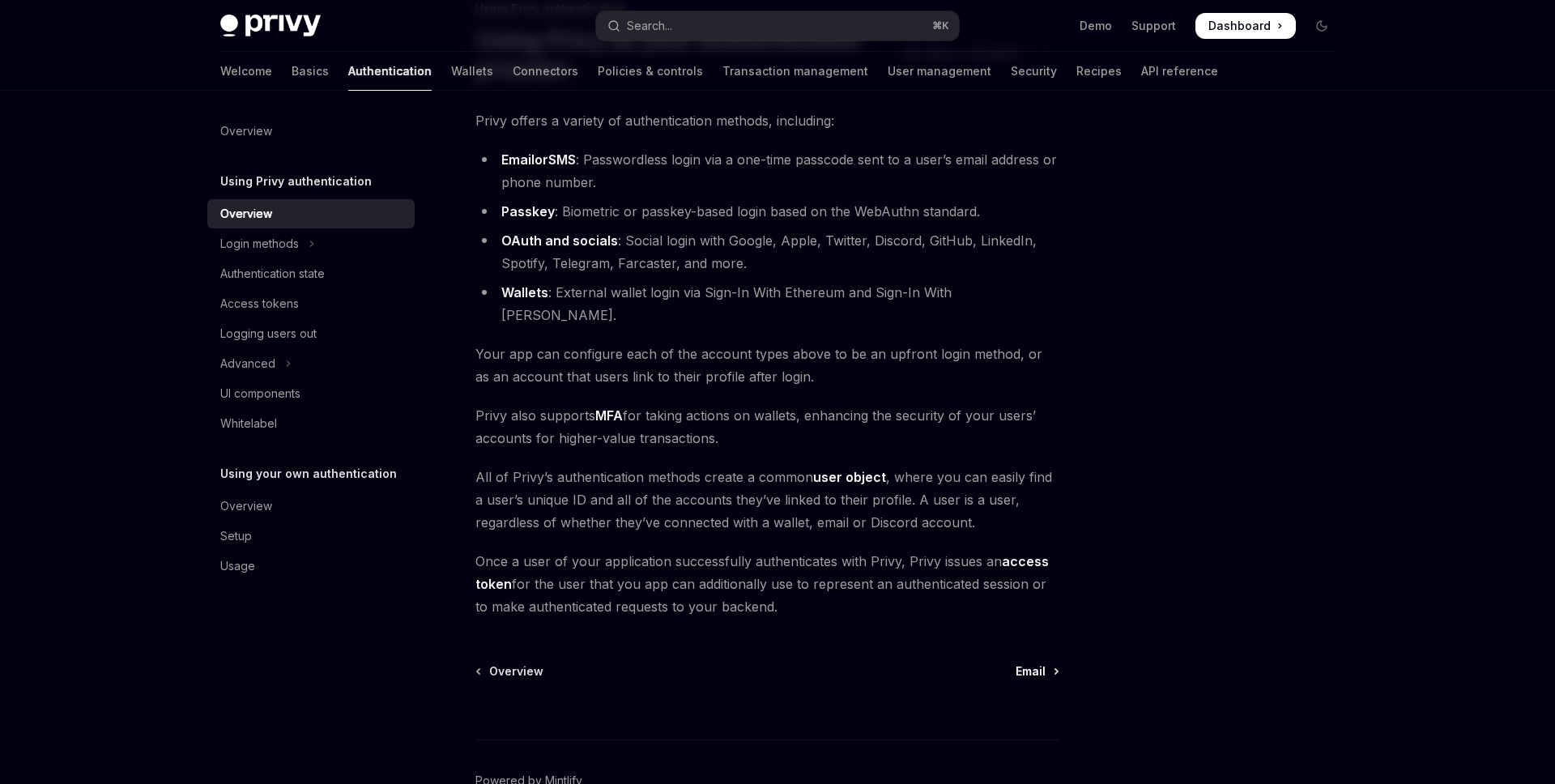
click at [1046, 663] on link "Email" at bounding box center [1036, 671] width 42 height 16
type textarea "*"
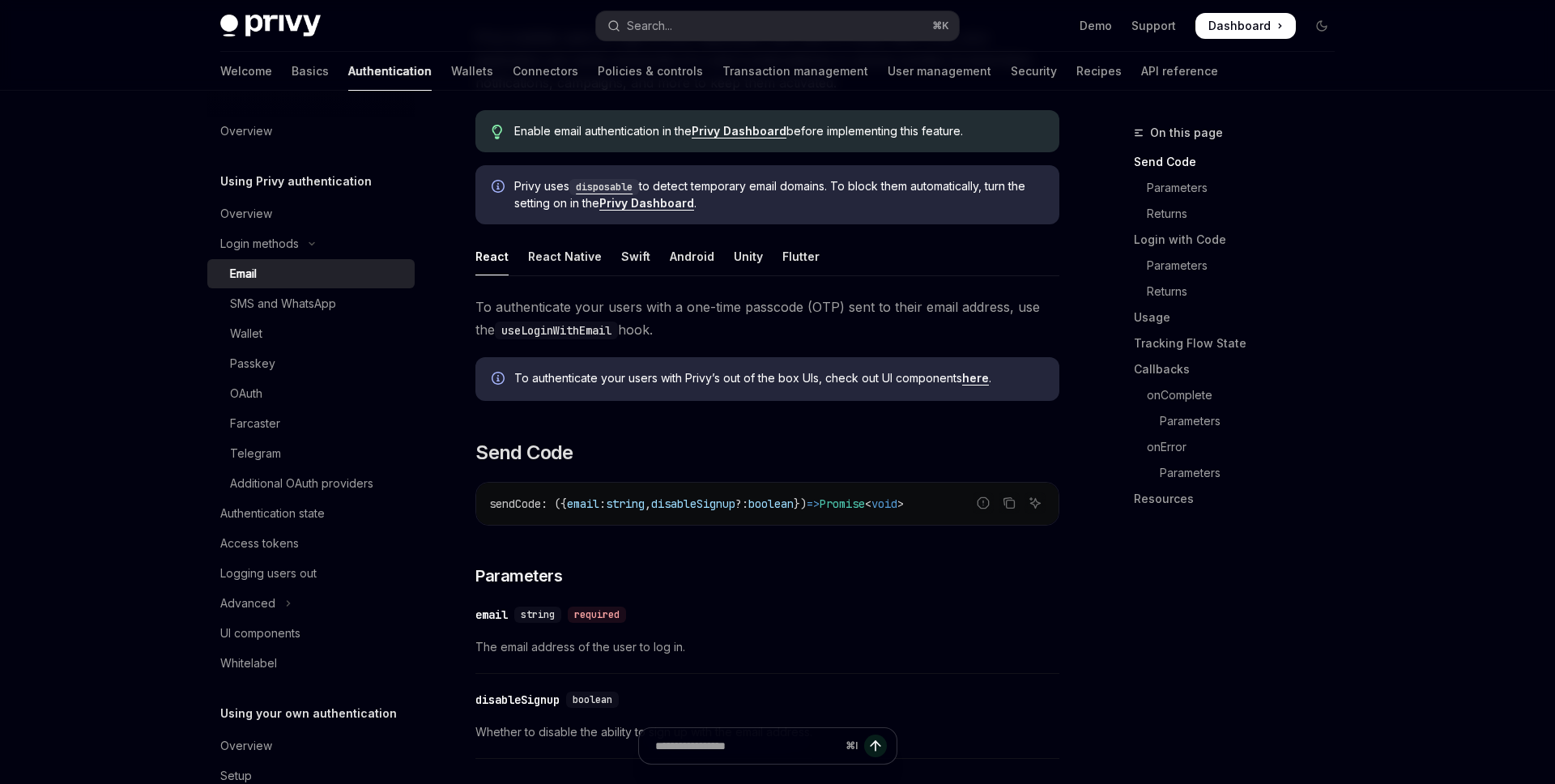
scroll to position [179, 0]
